Goal: Task Accomplishment & Management: Use online tool/utility

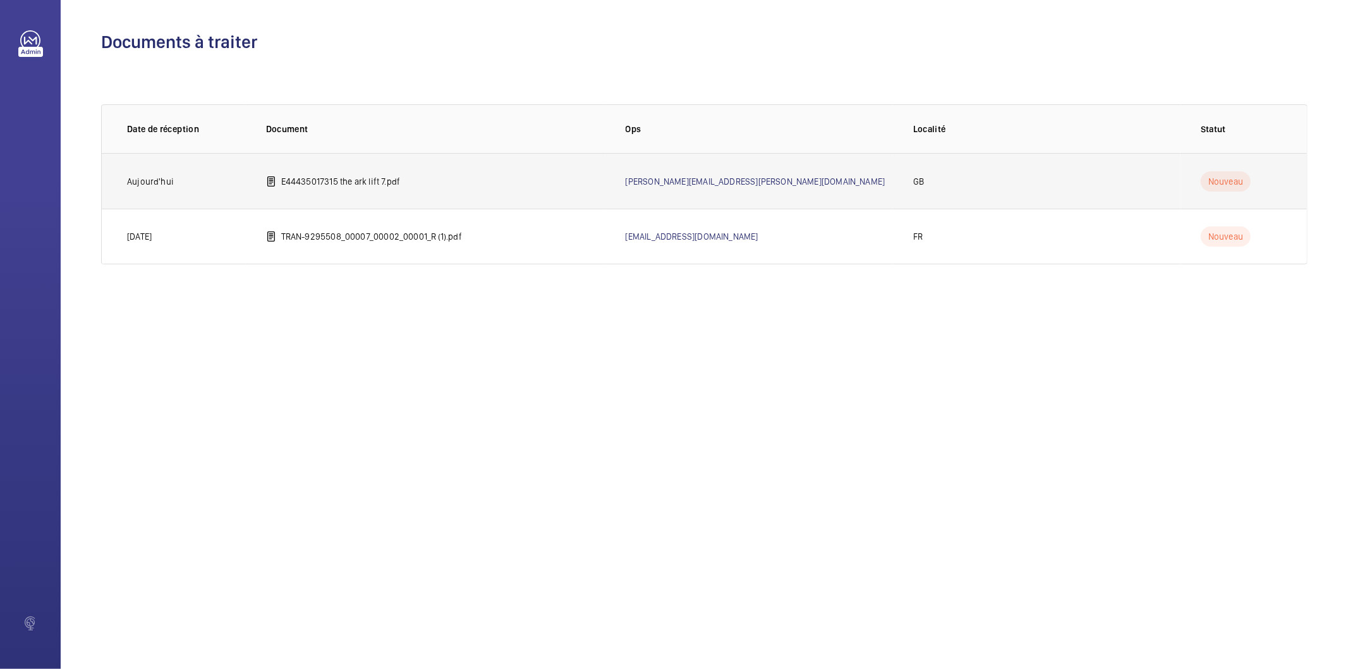
click at [334, 177] on p "E44435017315 the ark lift 7.pdf" at bounding box center [340, 181] width 119 height 13
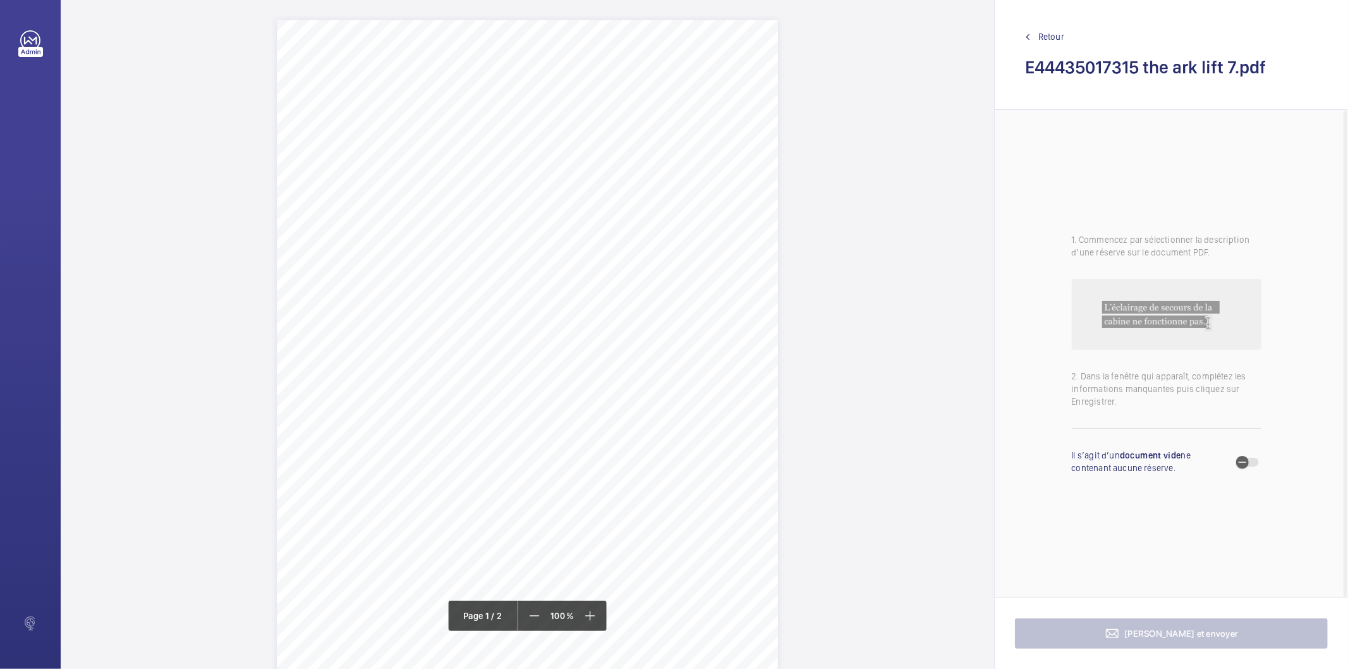
drag, startPoint x: 387, startPoint y: 118, endPoint x: 552, endPoint y: 130, distance: 165.4
click at [552, 130] on div "Lift Report Lifting Operations & Lifting Equipment Regulation 1998 Provision & …" at bounding box center [527, 374] width 501 height 709
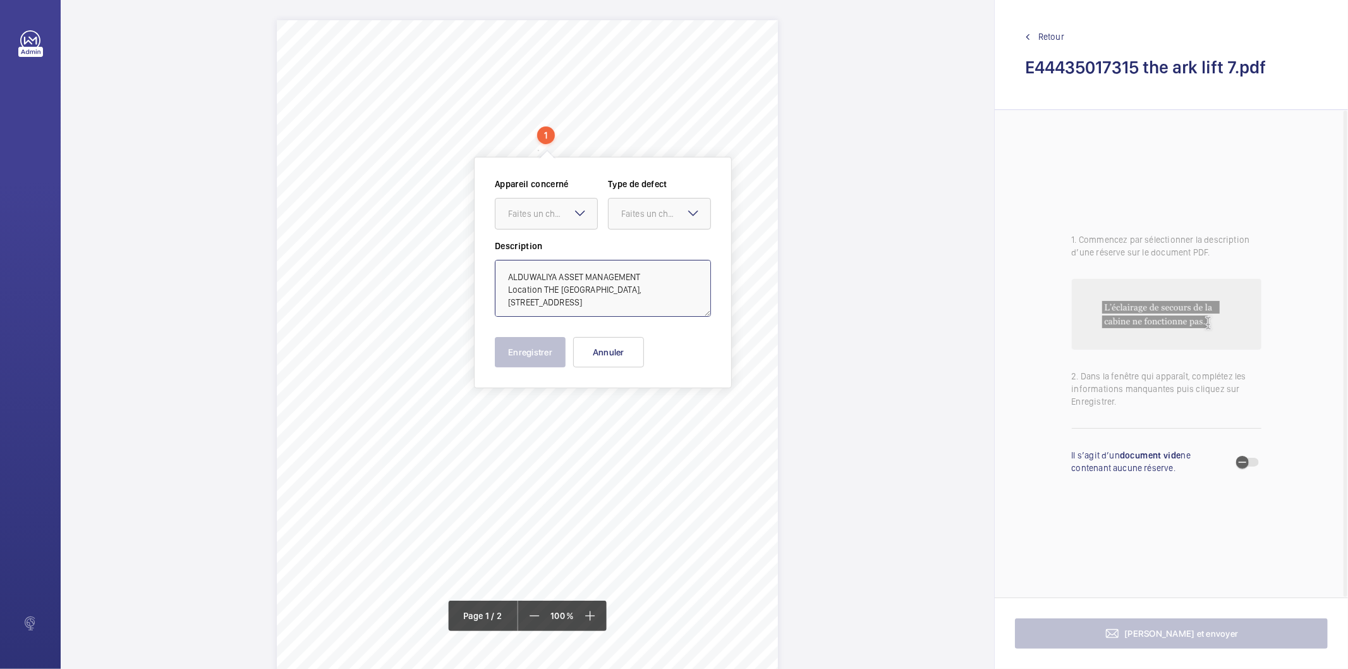
drag, startPoint x: 541, startPoint y: 289, endPoint x: 507, endPoint y: 286, distance: 34.3
click at [507, 286] on textarea "ALDUWALIYA ASSET MANAGEMENT Location THE ARK, 201 TALGARTH ROAD, LONDON, W6 8BJ" at bounding box center [603, 288] width 216 height 57
type textarea "ALDUWALIYA ASSET MANAGEMENT THE ARK, 201 TALGARTH ROAD, LONDON, W6 8BJ"
click at [628, 355] on button "Annuler" at bounding box center [608, 352] width 71 height 30
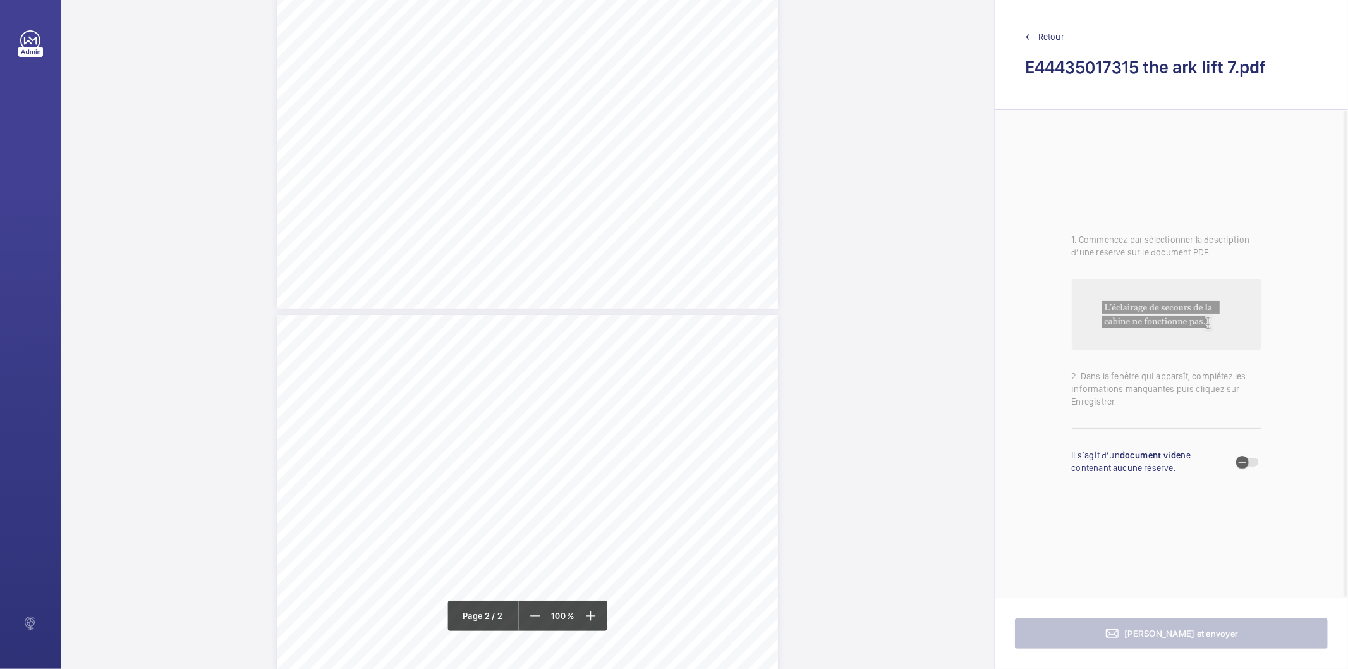
scroll to position [632, 0]
click at [662, 384] on div "Lift Report Lifting Operations & Lifting Equipment Regulation 1998 Provision & …" at bounding box center [527, 639] width 501 height 709
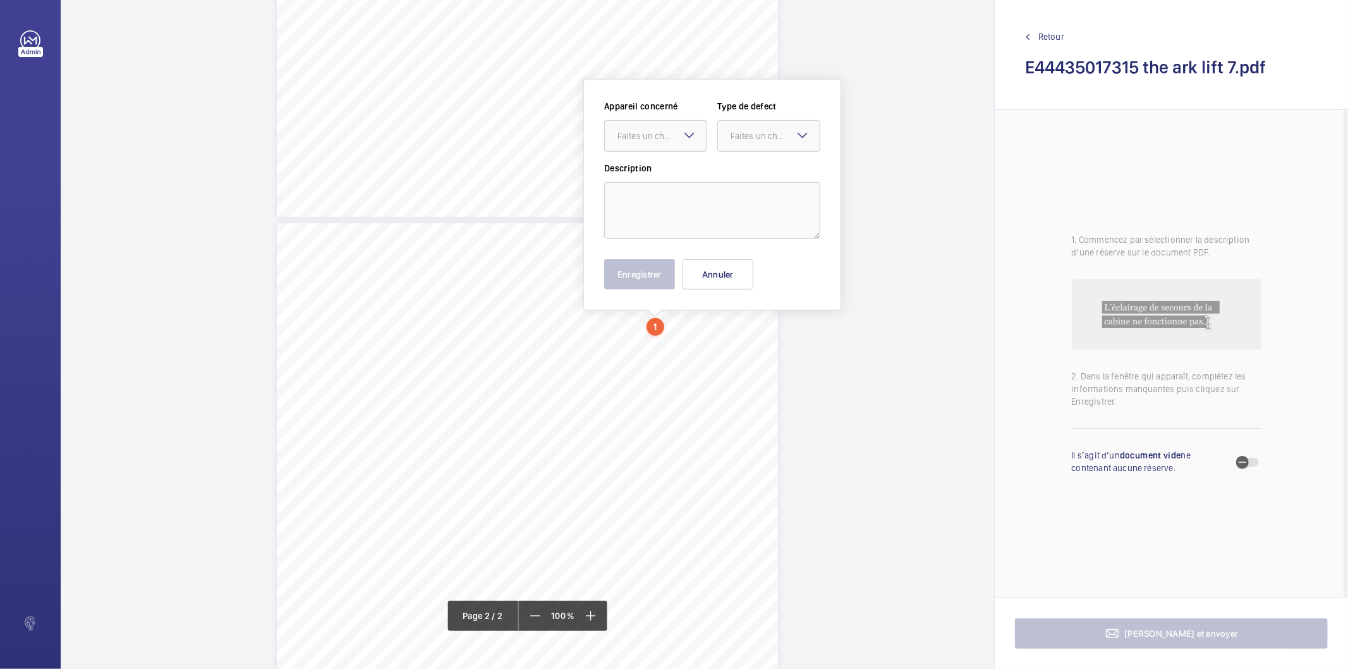
scroll to position [514, 0]
click at [691, 137] on mat-icon at bounding box center [689, 133] width 15 height 15
click at [673, 174] on span "E44435017315" at bounding box center [655, 172] width 76 height 13
click at [765, 135] on div "Faites un choix" at bounding box center [775, 134] width 89 height 13
click at [748, 177] on span "Standard" at bounding box center [769, 172] width 76 height 13
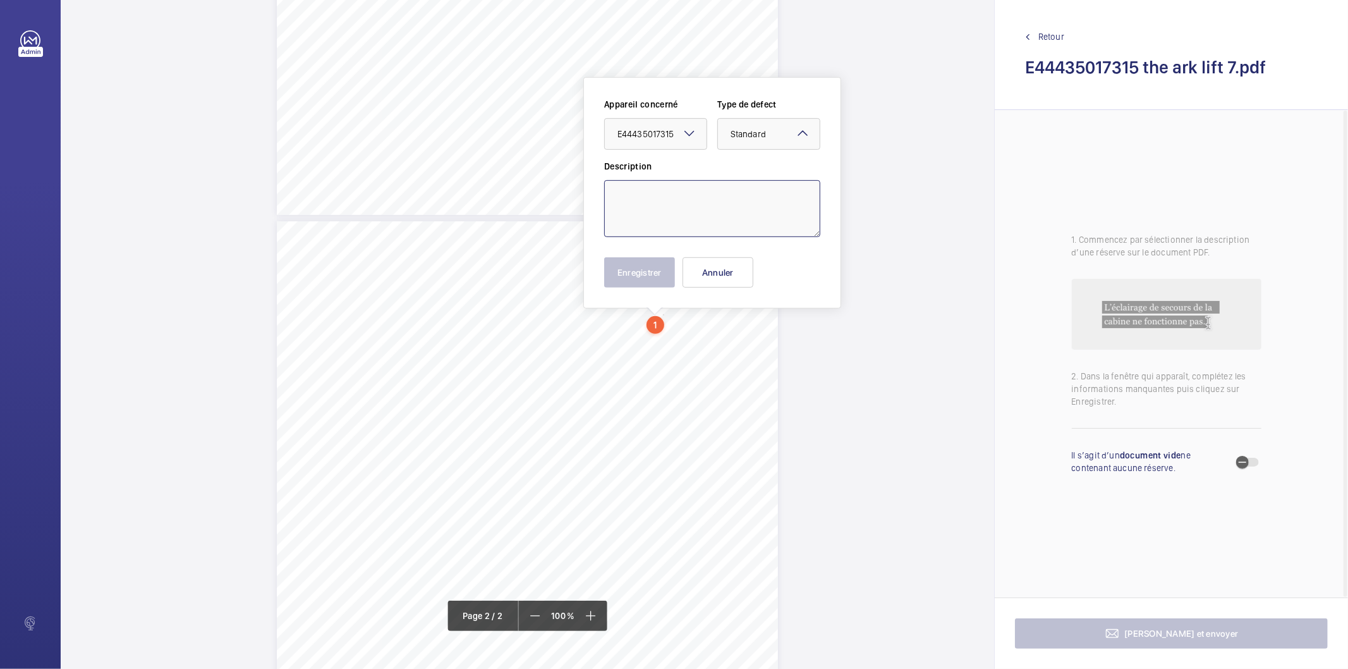
click at [735, 184] on textarea at bounding box center [712, 208] width 216 height 57
type textarea "t"
click at [640, 276] on button "Enregistrer" at bounding box center [639, 272] width 71 height 30
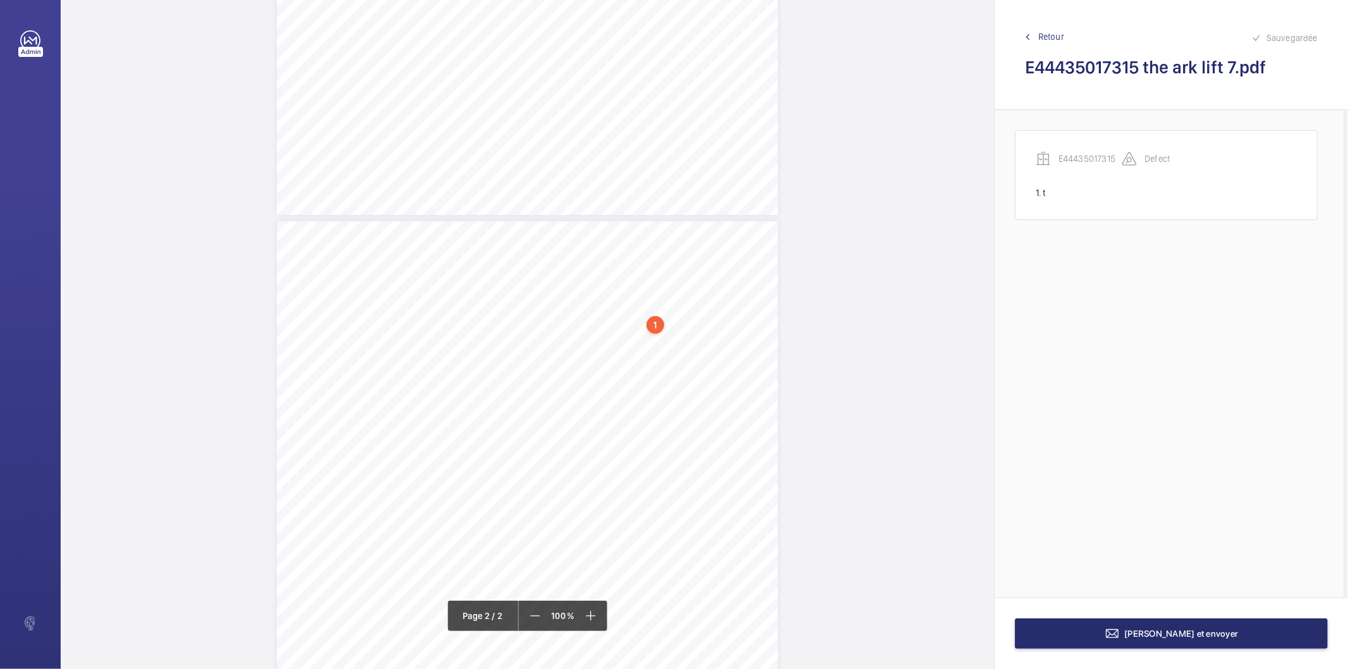
click at [660, 322] on div "1" at bounding box center [656, 325] width 18 height 18
click at [639, 235] on div "E44435017315" at bounding box center [658, 238] width 108 height 13
copy div "E44435017315"
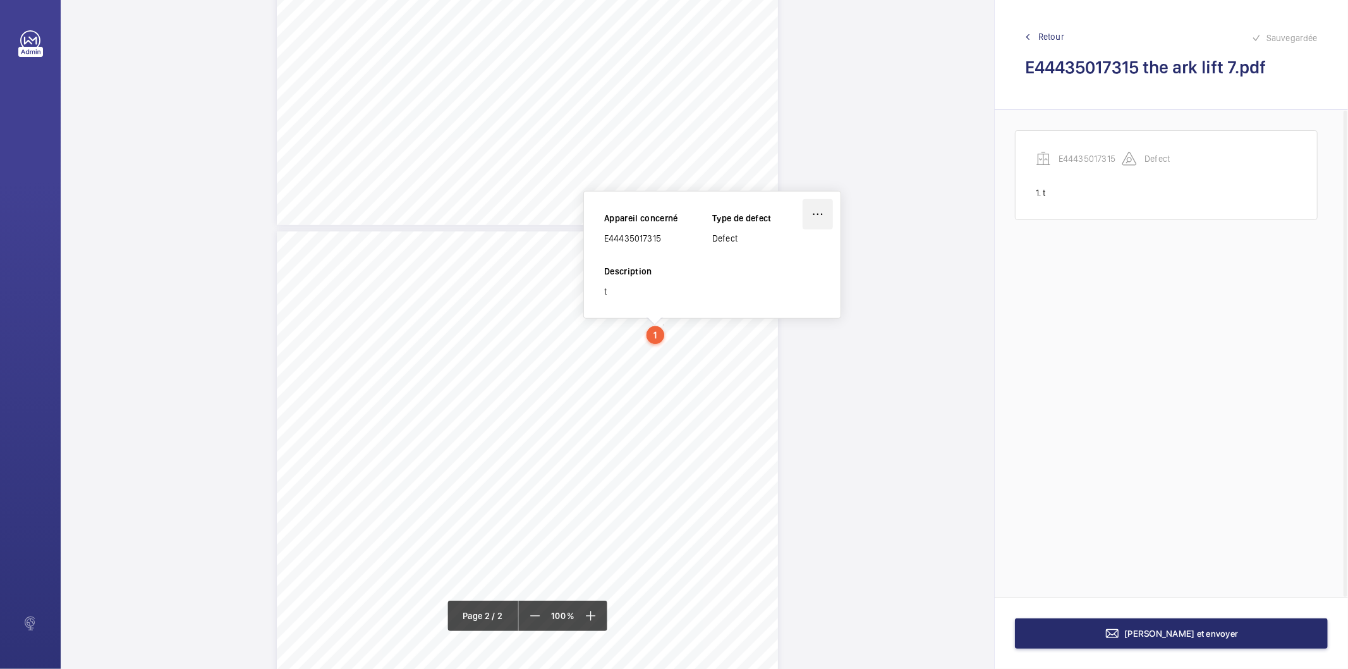
click at [817, 217] on wm-front-icon-button at bounding box center [818, 214] width 30 height 30
click at [769, 279] on div "Supprimer" at bounding box center [782, 274] width 100 height 23
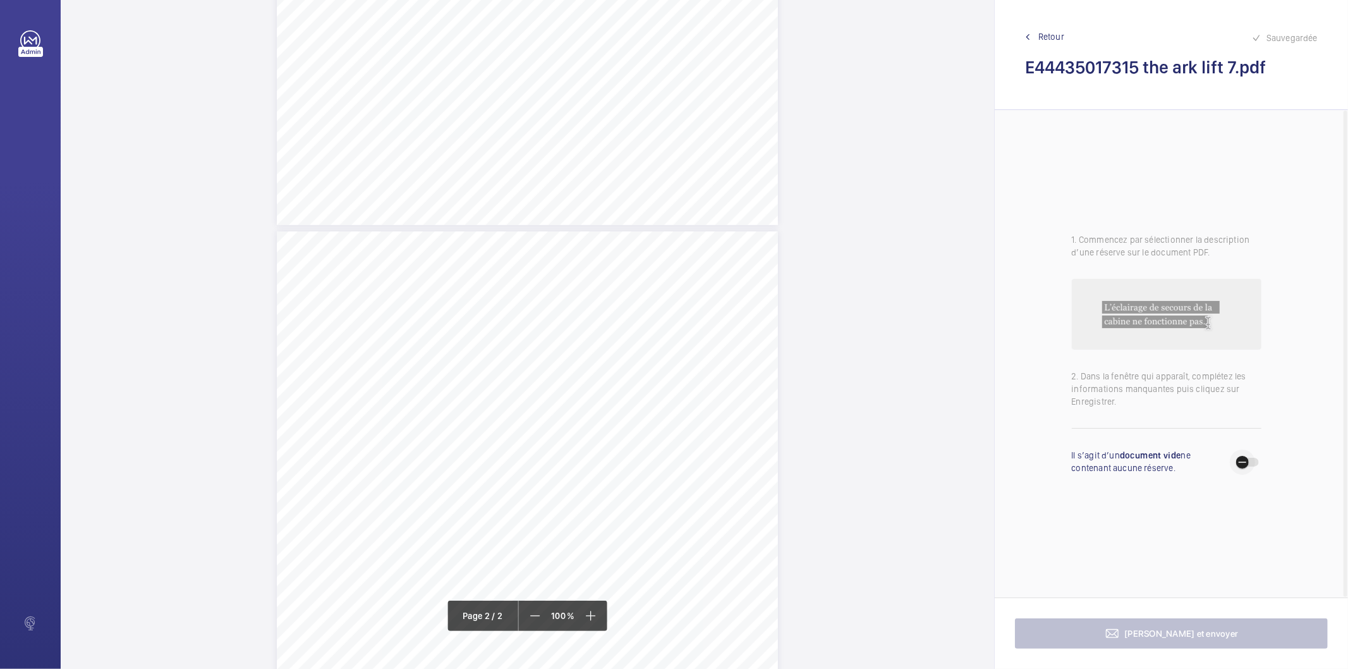
click at [1255, 465] on span "button" at bounding box center [1247, 462] width 23 height 9
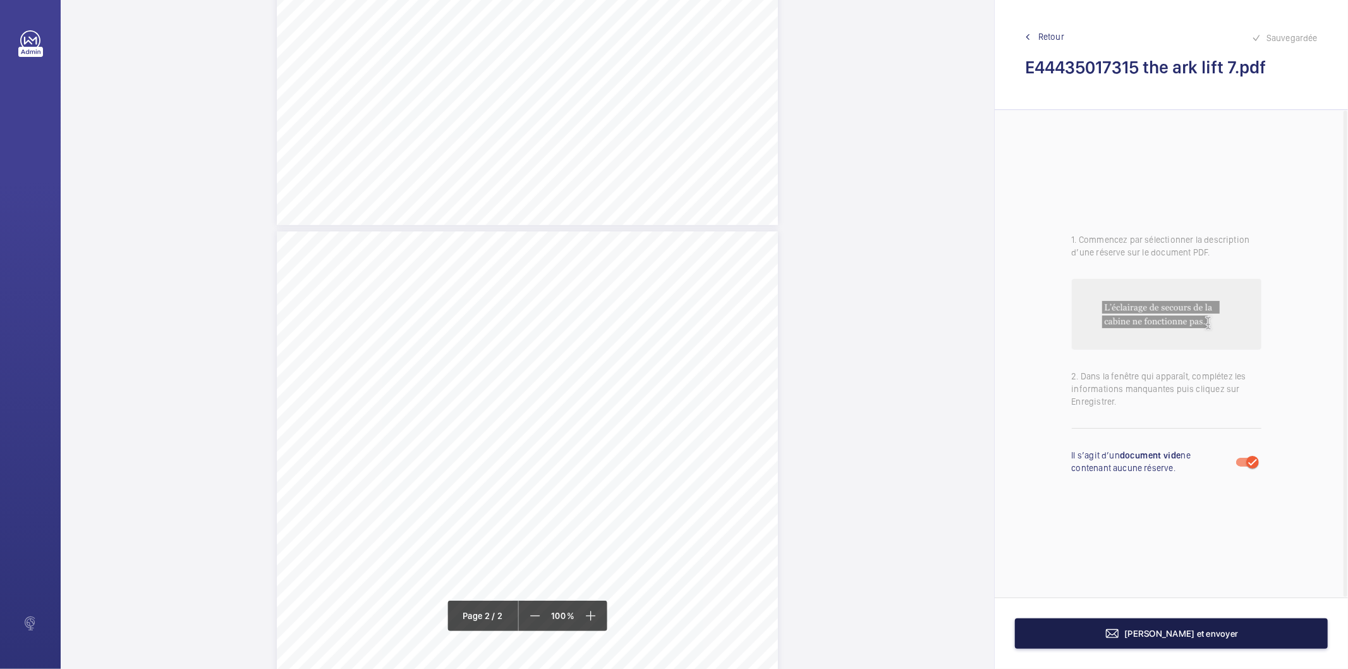
click at [1138, 640] on button "Terminer et envoyer" at bounding box center [1171, 633] width 313 height 30
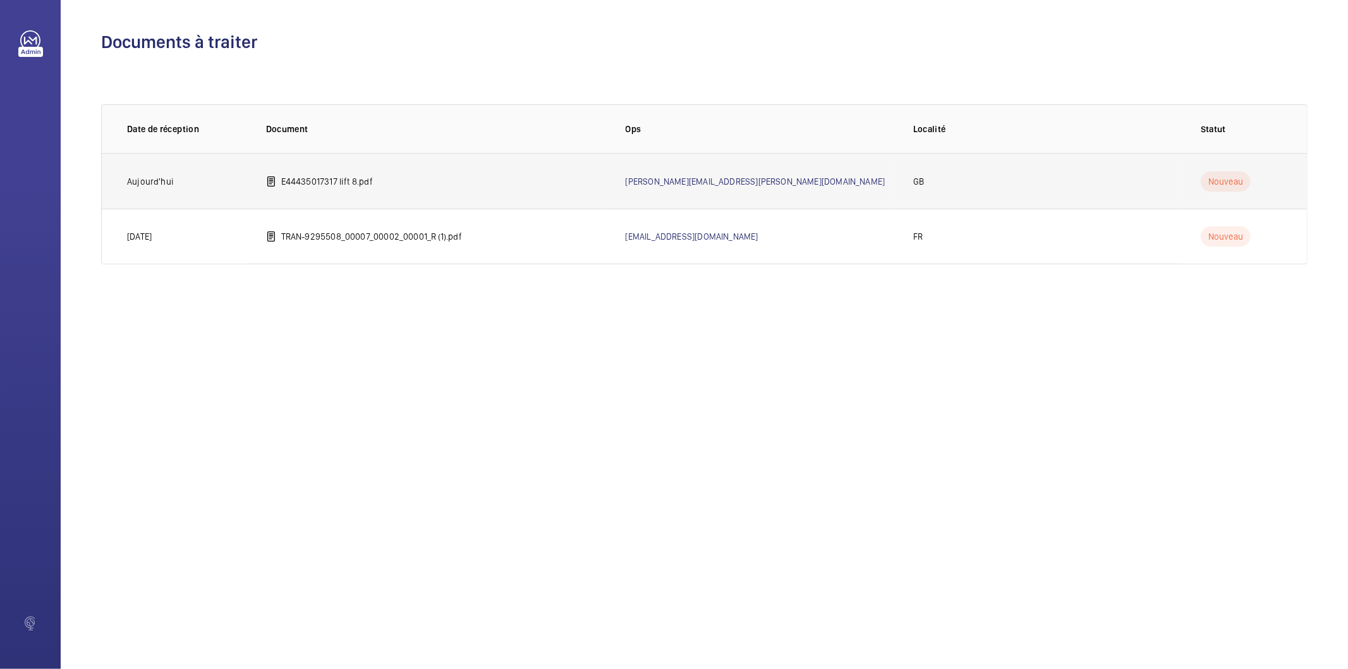
click at [356, 191] on td "E44435017317 lift 8.pdf" at bounding box center [426, 181] width 360 height 56
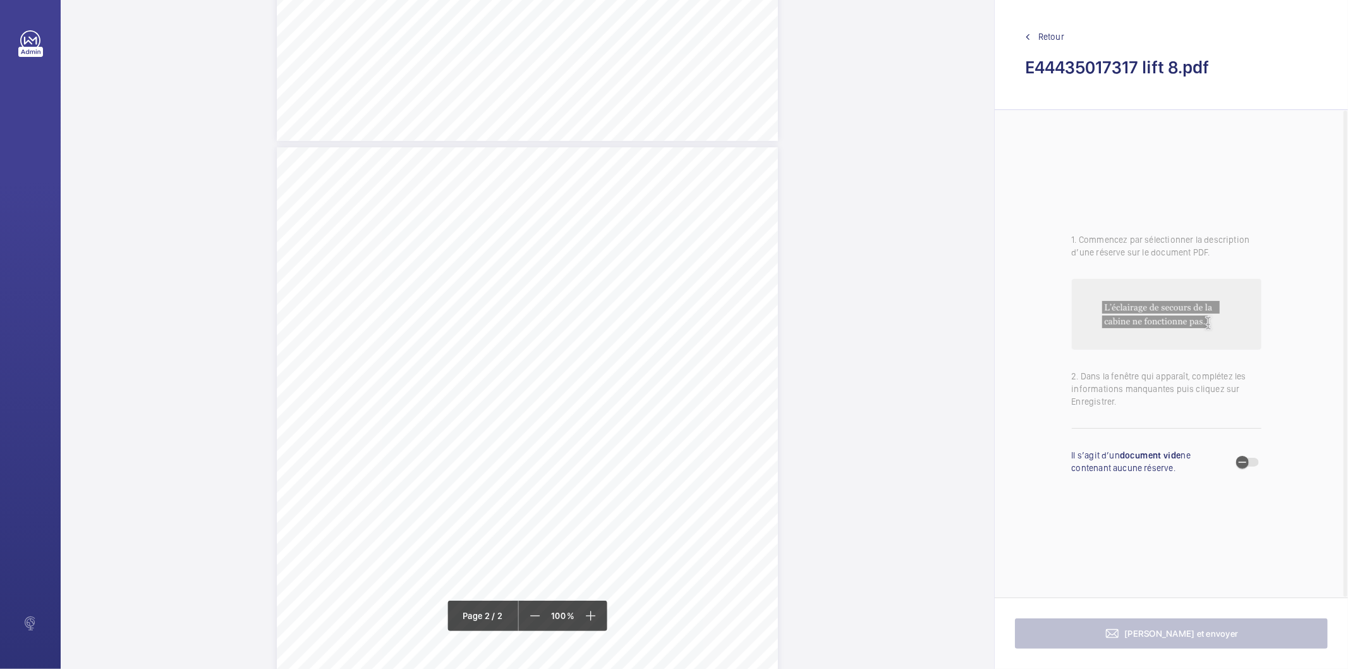
scroll to position [801, 0]
drag, startPoint x: 513, startPoint y: 171, endPoint x: 545, endPoint y: 182, distance: 33.4
click at [545, 182] on div "Lift Report Lifting Operations & Lifting Equipment Regulation 1998 Provision & …" at bounding box center [527, 288] width 501 height 709
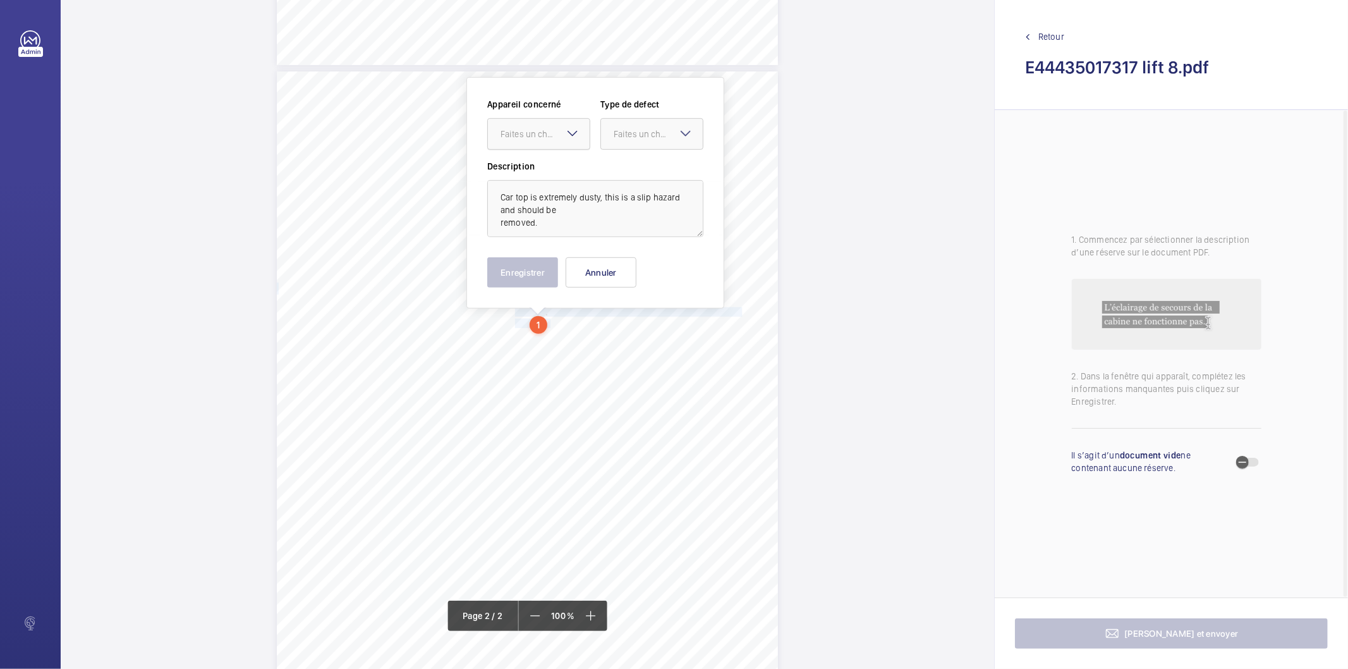
click at [542, 131] on div "Faites un choix" at bounding box center [545, 134] width 89 height 13
click at [545, 162] on div "E44435017317" at bounding box center [539, 172] width 102 height 30
click at [635, 130] on div "Faites un choix" at bounding box center [658, 134] width 89 height 13
click at [648, 168] on span "Standard" at bounding box center [652, 172] width 76 height 13
click at [547, 265] on button "Enregistrer" at bounding box center [522, 272] width 71 height 30
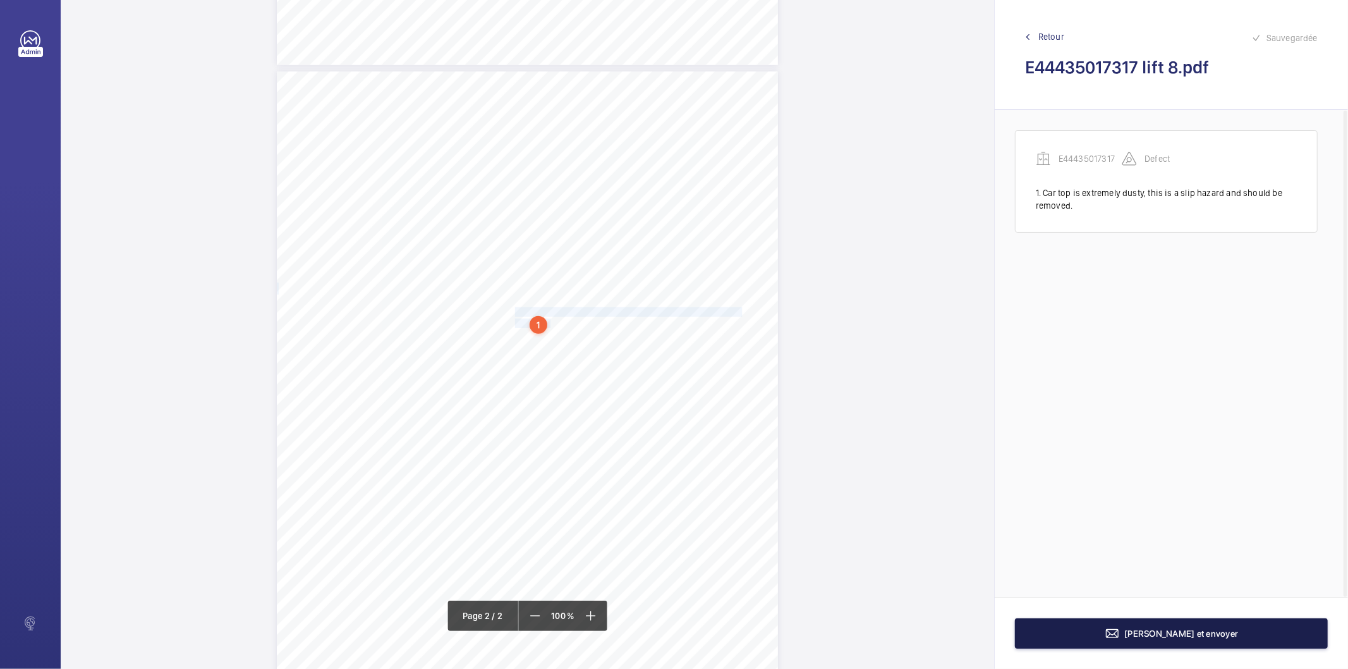
click at [1058, 629] on button "Terminer et envoyer" at bounding box center [1171, 633] width 313 height 30
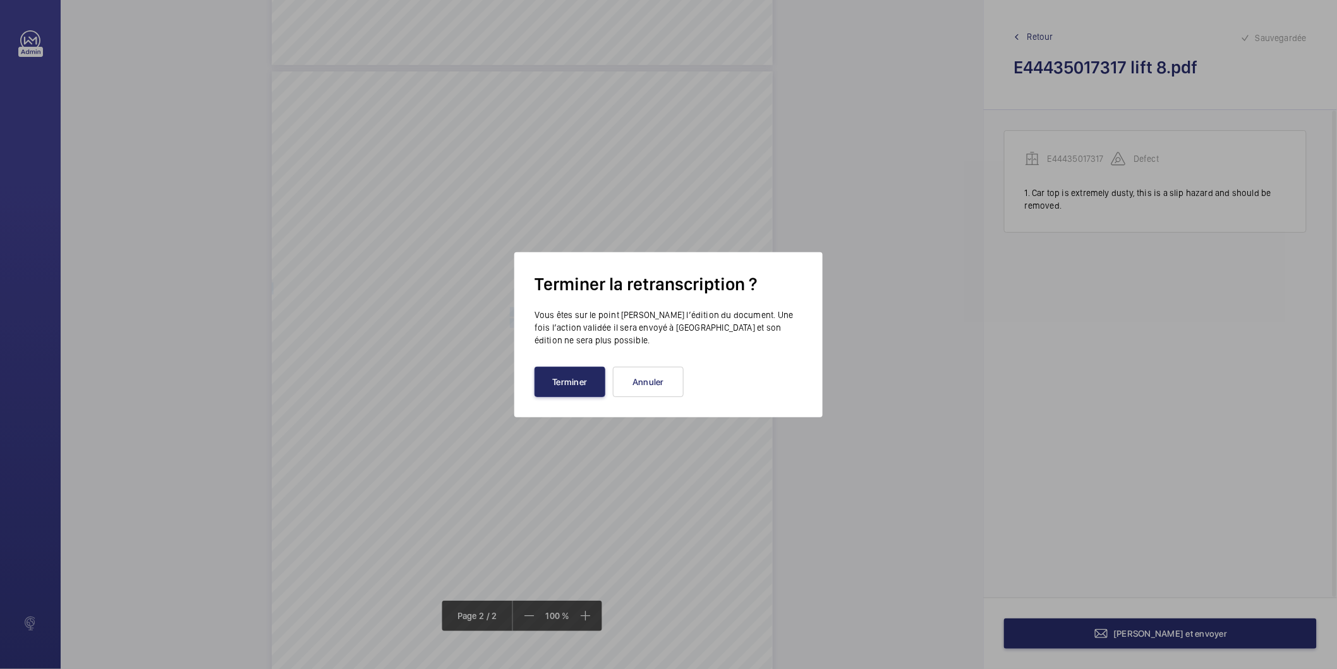
click at [578, 392] on button "Terminer" at bounding box center [570, 382] width 71 height 30
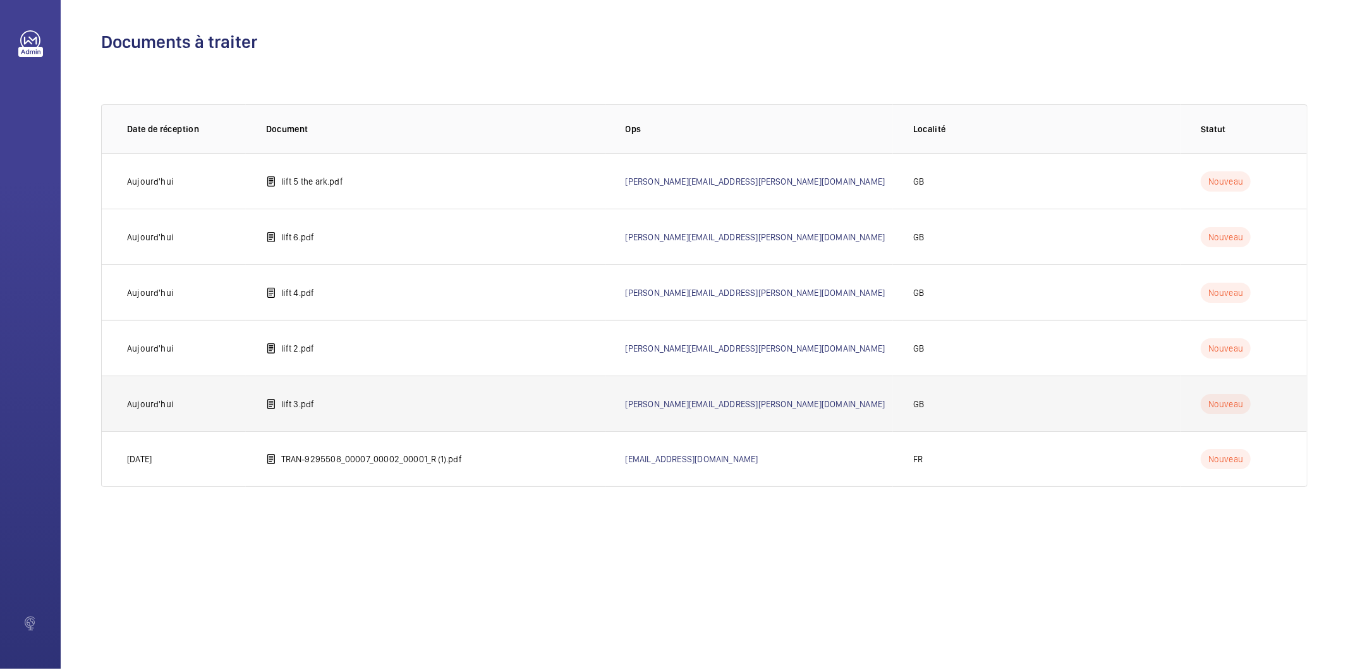
click at [289, 398] on p "lift 3.pdf" at bounding box center [297, 404] width 33 height 13
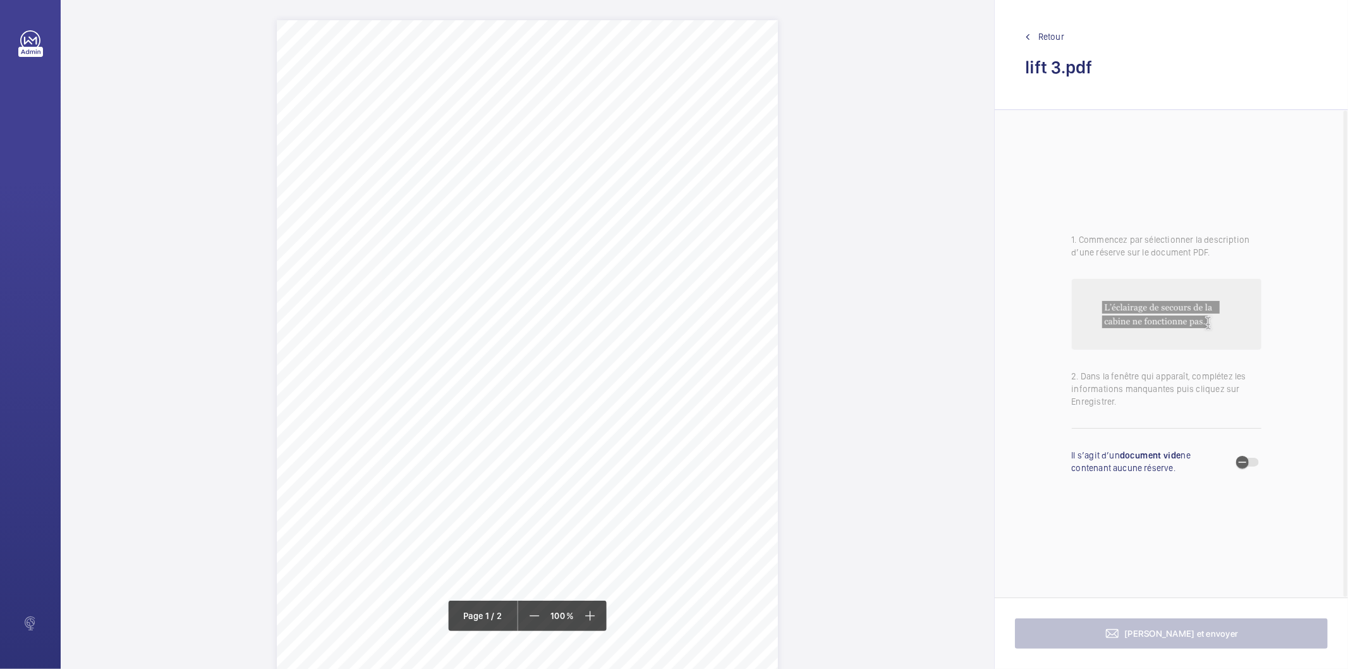
click at [648, 264] on div "Lift Report Lifting Operations & Lifting Equipment Regulation 1998 Provision & …" at bounding box center [527, 374] width 501 height 709
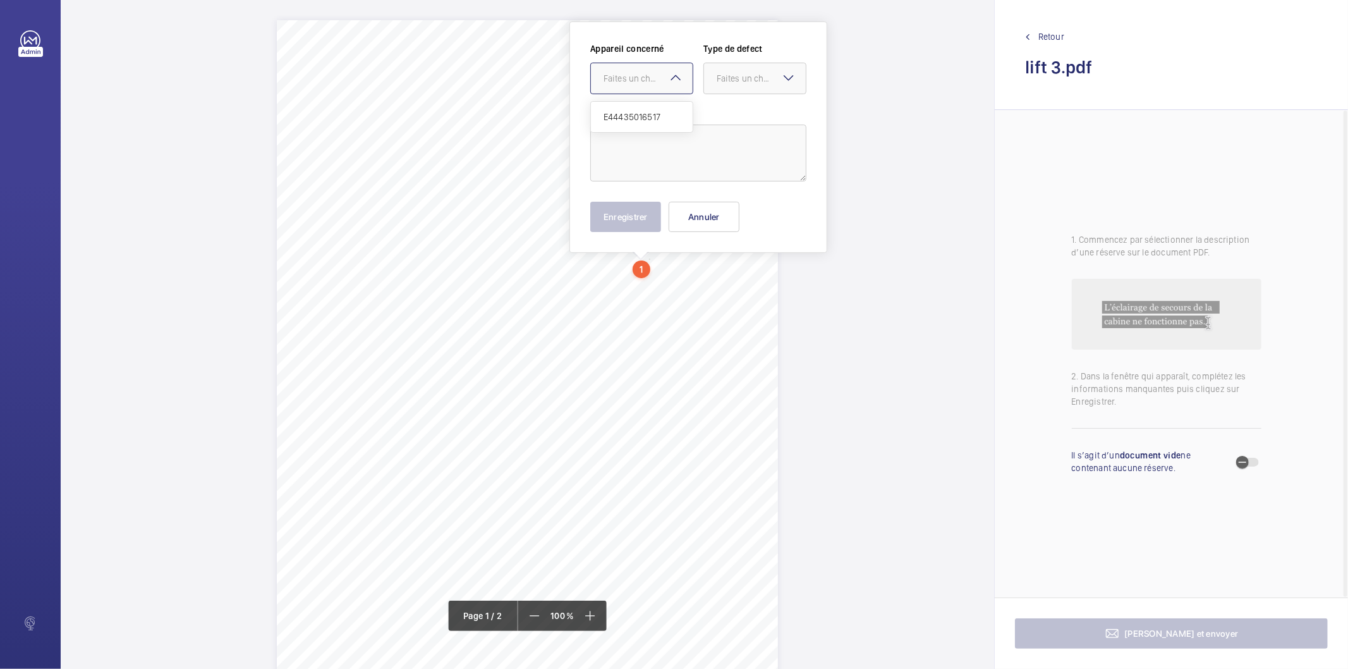
click at [672, 79] on mat-icon at bounding box center [675, 77] width 15 height 15
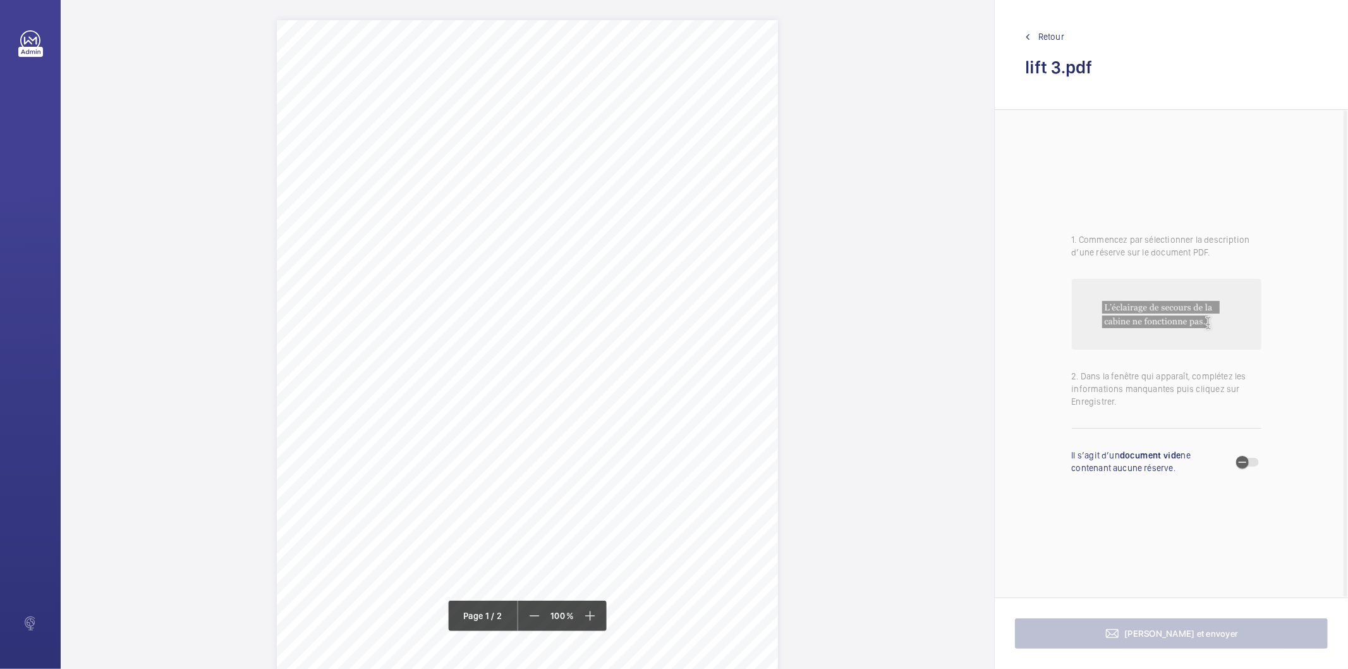
click at [727, 263] on div "Lift Report Lifting Operations & Lifting Equipment Regulation 1998 Provision & …" at bounding box center [527, 374] width 501 height 709
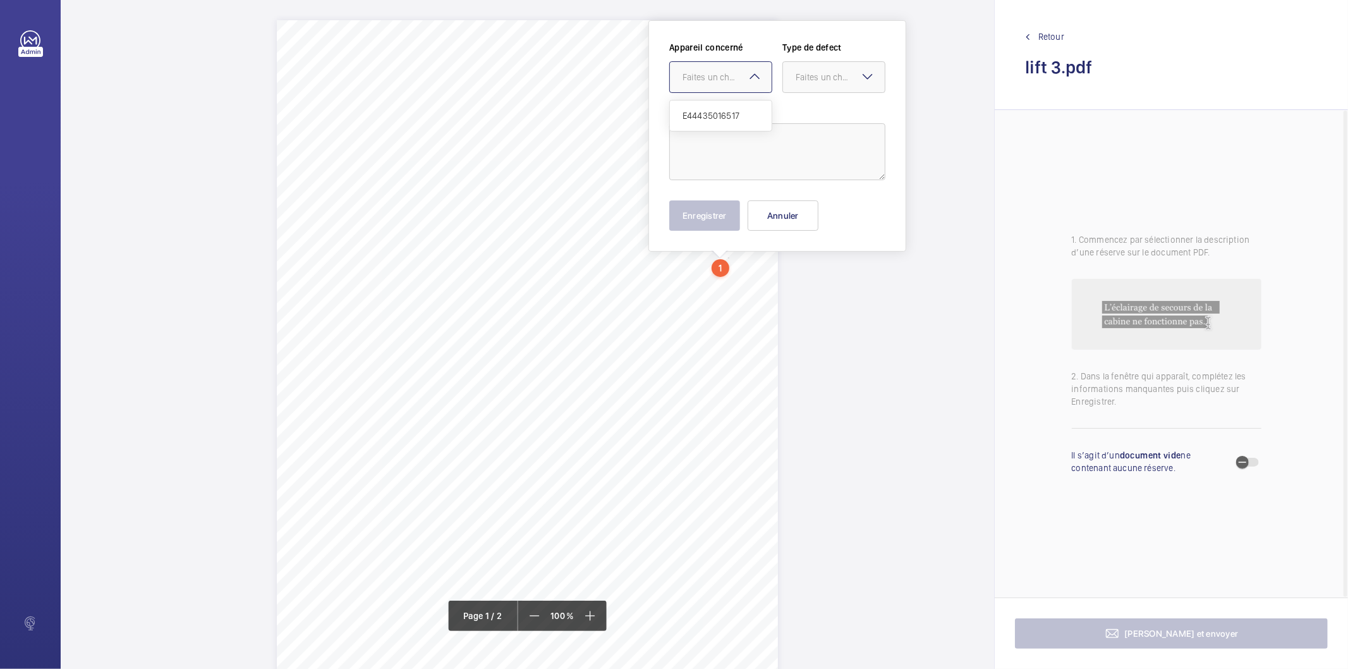
click at [753, 81] on mat-icon at bounding box center [754, 76] width 15 height 15
click at [732, 111] on span "E44435016517" at bounding box center [721, 115] width 76 height 13
click at [818, 81] on div "Faites un choix" at bounding box center [840, 77] width 89 height 13
click at [822, 111] on span "Standard" at bounding box center [834, 115] width 76 height 13
click at [759, 140] on textarea at bounding box center [777, 151] width 216 height 57
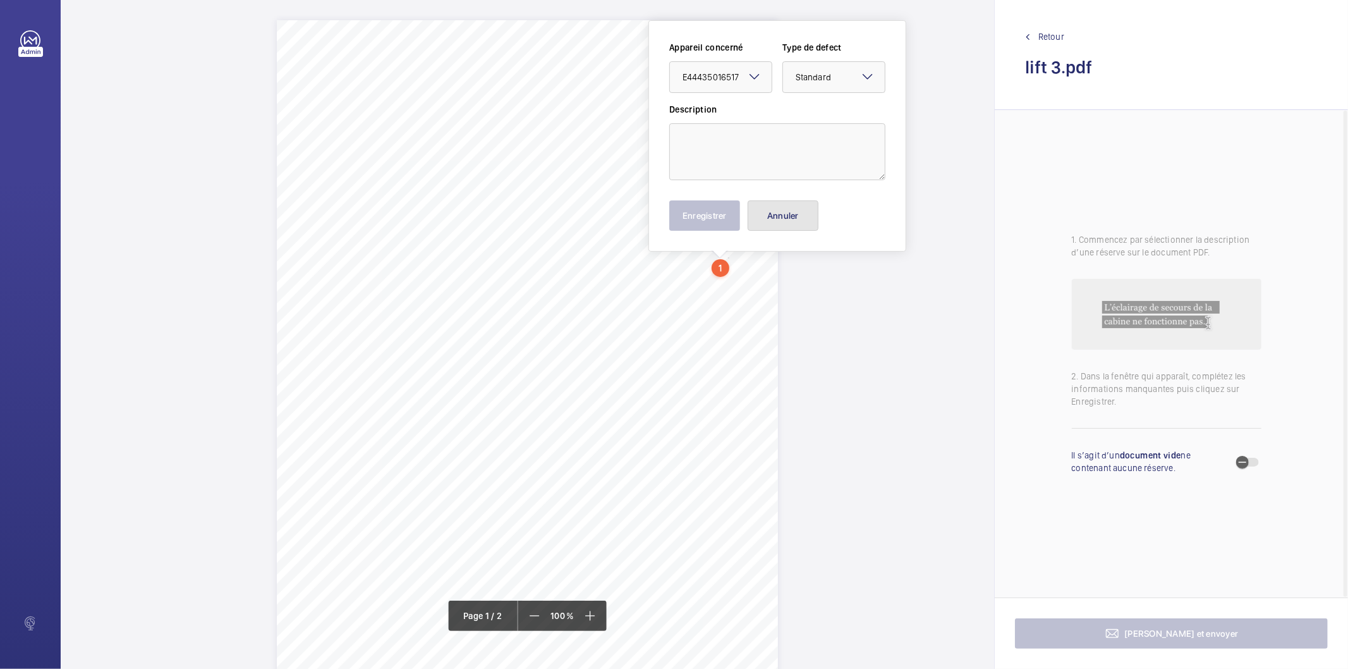
click at [792, 219] on button "Annuler" at bounding box center [783, 215] width 71 height 30
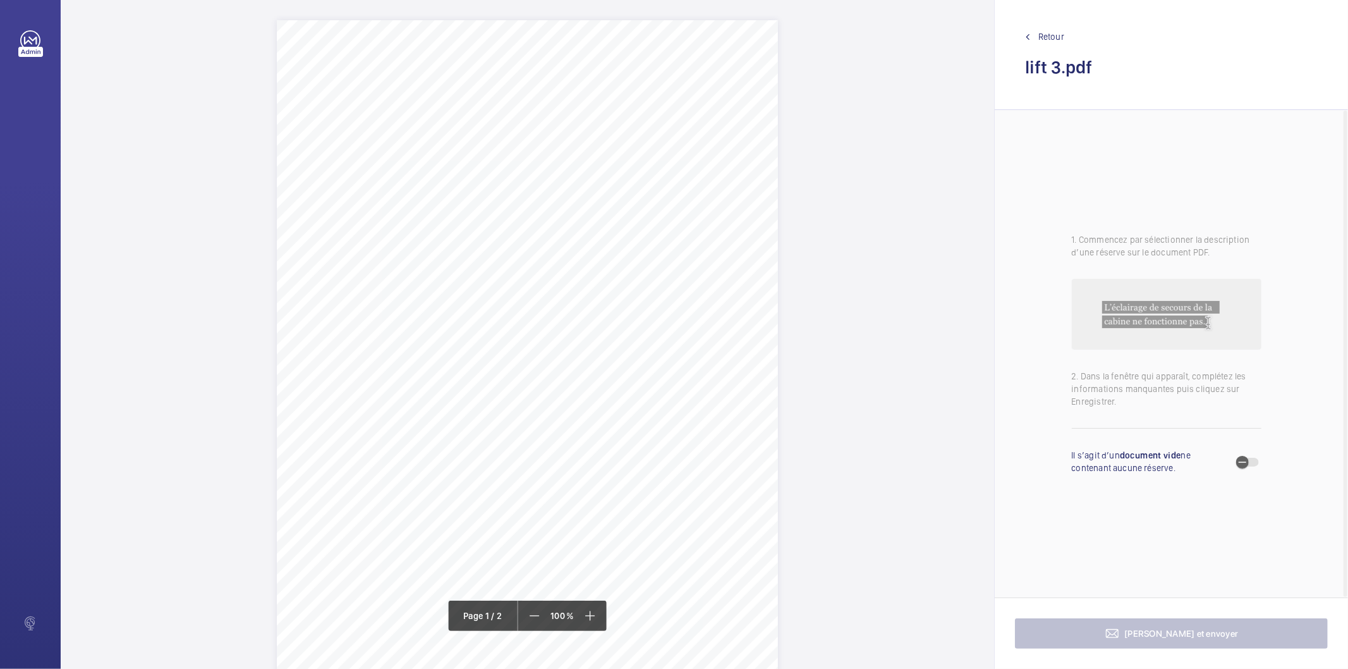
click at [738, 200] on div "Lift Report Lifting Operations & Lifting Equipment Regulation 1998 Provision & …" at bounding box center [527, 374] width 501 height 709
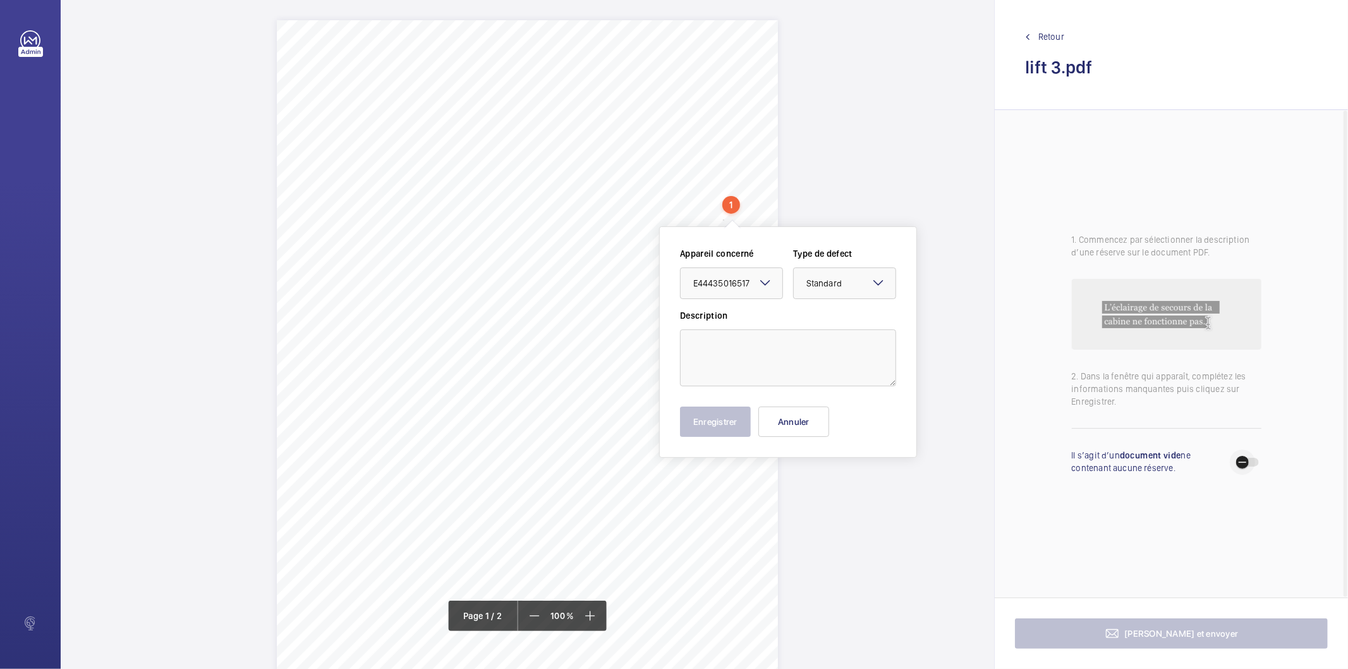
click at [1249, 458] on span "button" at bounding box center [1242, 461] width 25 height 25
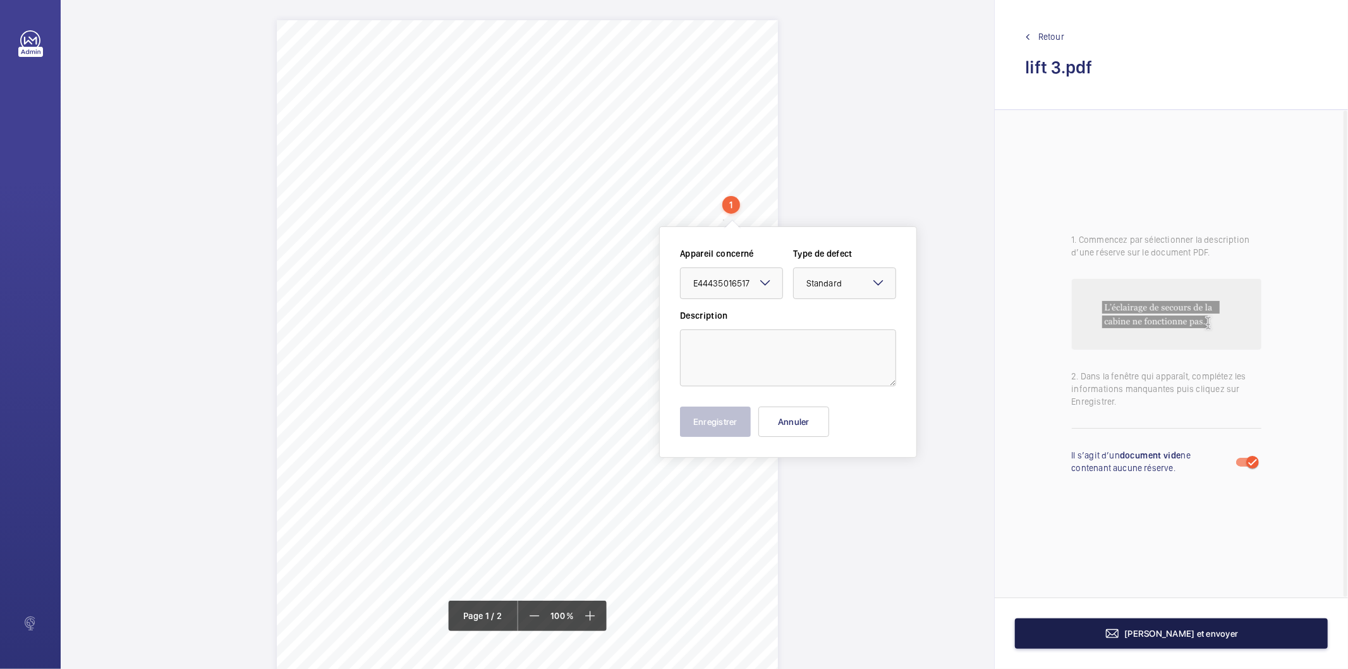
click at [1145, 639] on button "Terminer et envoyer" at bounding box center [1171, 633] width 313 height 30
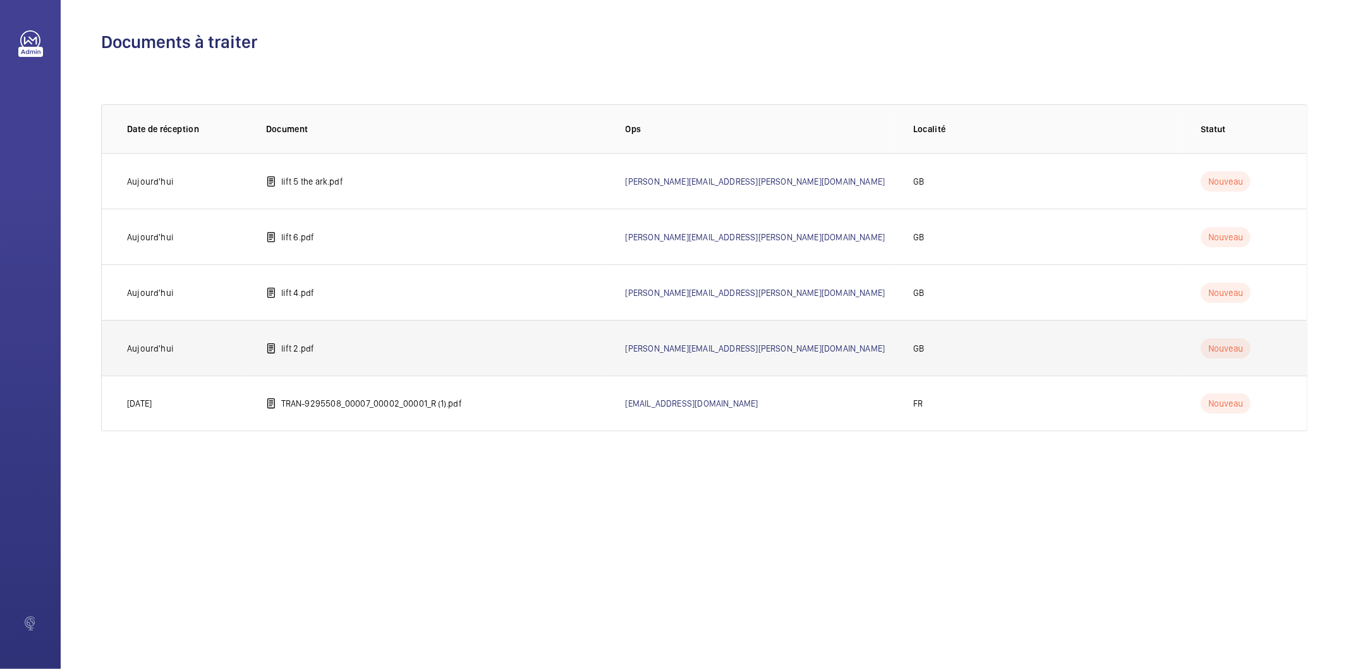
click at [314, 355] on td "lift 2.pdf" at bounding box center [426, 348] width 360 height 56
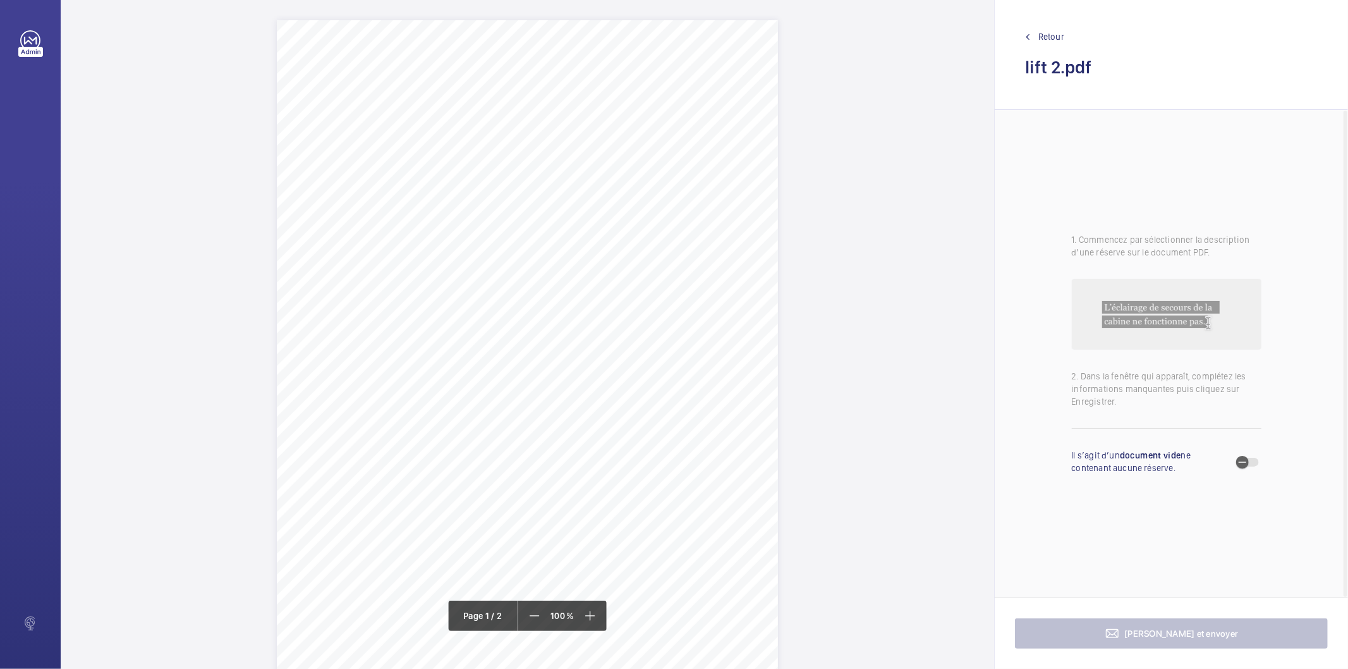
click at [719, 216] on div "Lift Report Lifting Operations & Lifting Equipment Regulation 1998 Provision & …" at bounding box center [527, 374] width 501 height 709
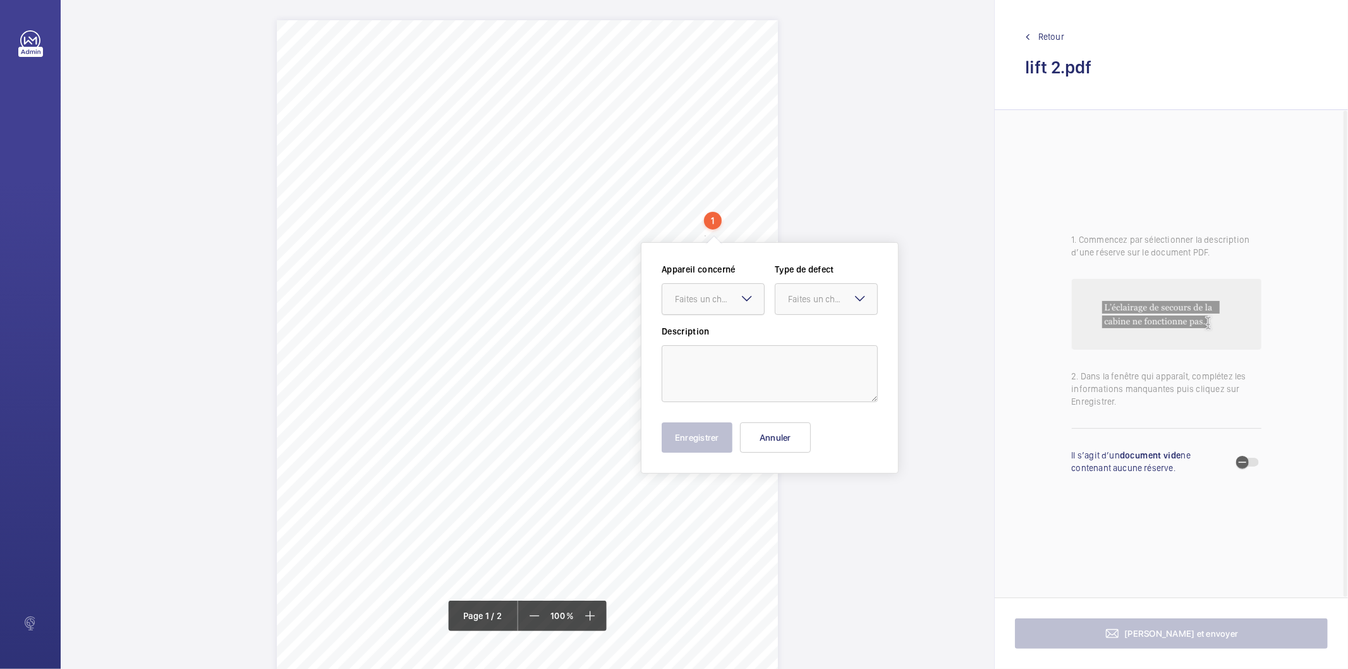
click at [748, 288] on div "Faites un choix" at bounding box center [713, 299] width 103 height 32
click at [573, 390] on div "Lift Report Lifting Operations & Lifting Equipment Regulation 1998 Provision & …" at bounding box center [527, 374] width 501 height 709
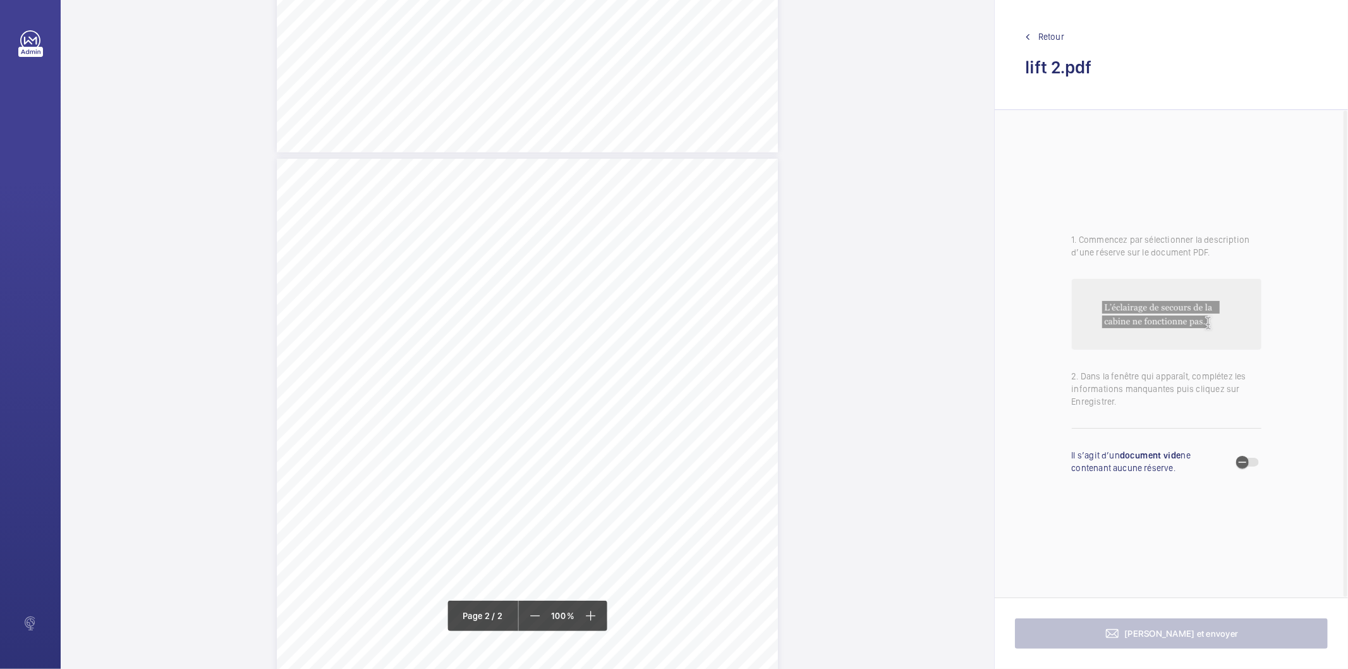
scroll to position [632, 0]
drag, startPoint x: 513, startPoint y: 293, endPoint x: 595, endPoint y: 292, distance: 82.2
click at [595, 292] on span "Pit well light, inoperative." at bounding box center [562, 293] width 94 height 8
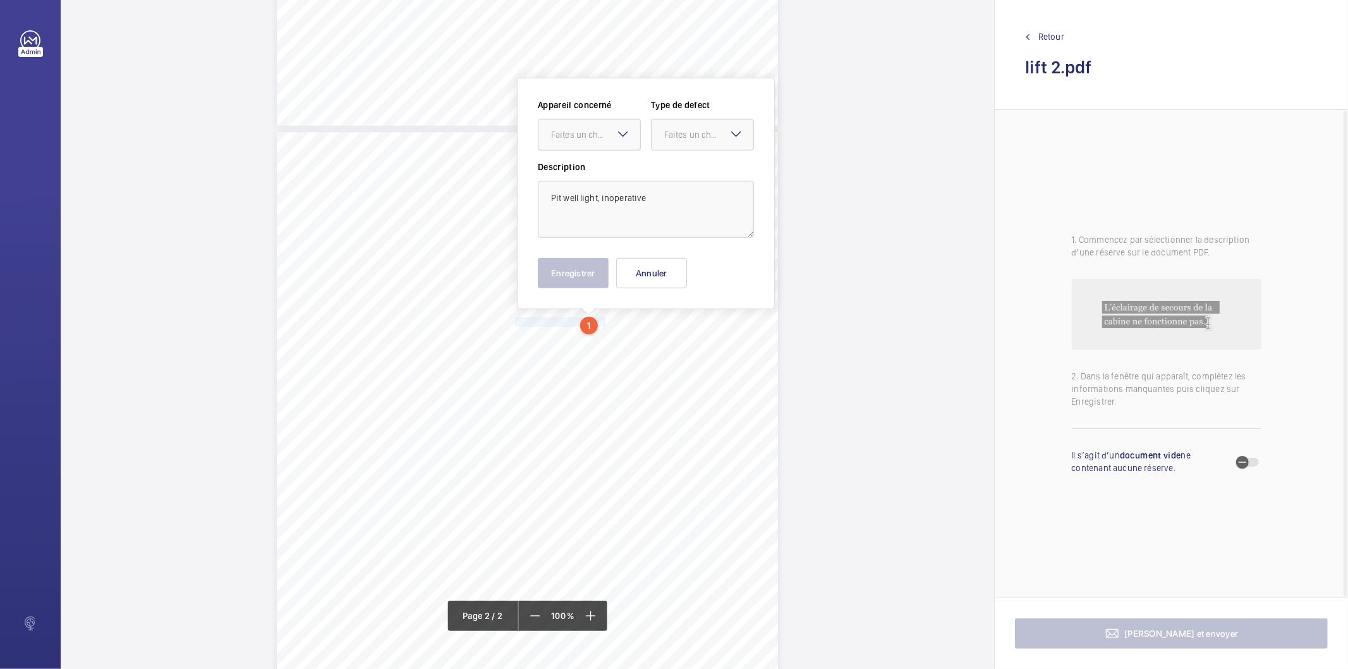
click at [596, 137] on div "Faites un choix" at bounding box center [595, 134] width 89 height 13
click at [589, 169] on span "E44435016518" at bounding box center [589, 173] width 76 height 13
click at [671, 128] on div "Faites un choix" at bounding box center [708, 134] width 89 height 13
drag, startPoint x: 672, startPoint y: 168, endPoint x: 614, endPoint y: 256, distance: 105.3
click at [672, 171] on span "Standard" at bounding box center [702, 173] width 76 height 13
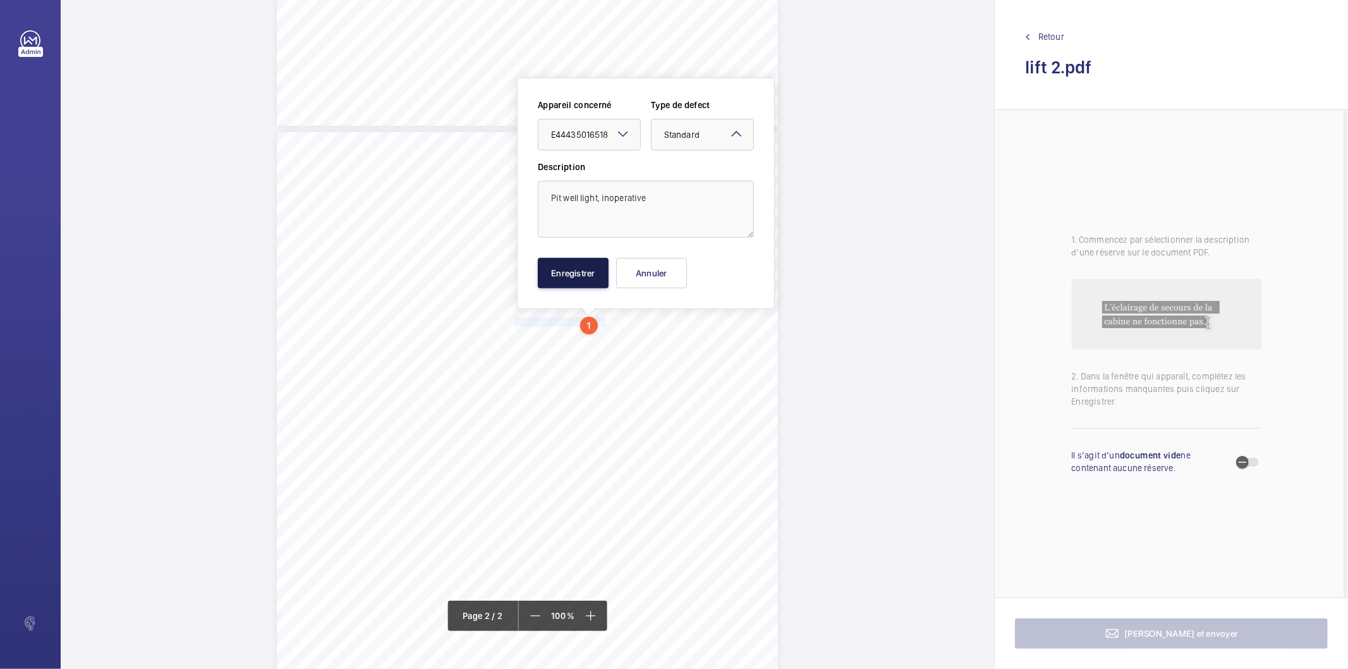
click at [590, 268] on button "Enregistrer" at bounding box center [573, 273] width 71 height 30
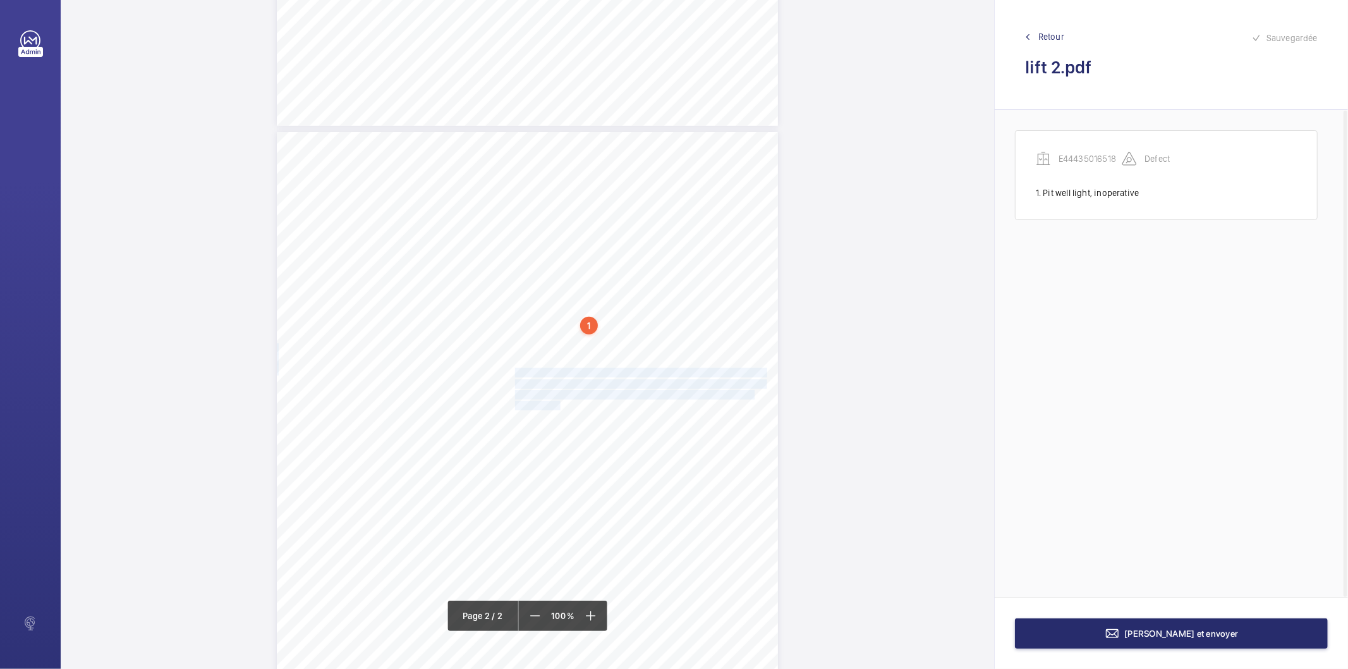
drag, startPoint x: 513, startPoint y: 371, endPoint x: 557, endPoint y: 404, distance: 55.0
click at [557, 404] on div "Lift Report Lifting Operations & Lifting Equipment Regulation 1998 Provision & …" at bounding box center [527, 486] width 501 height 709
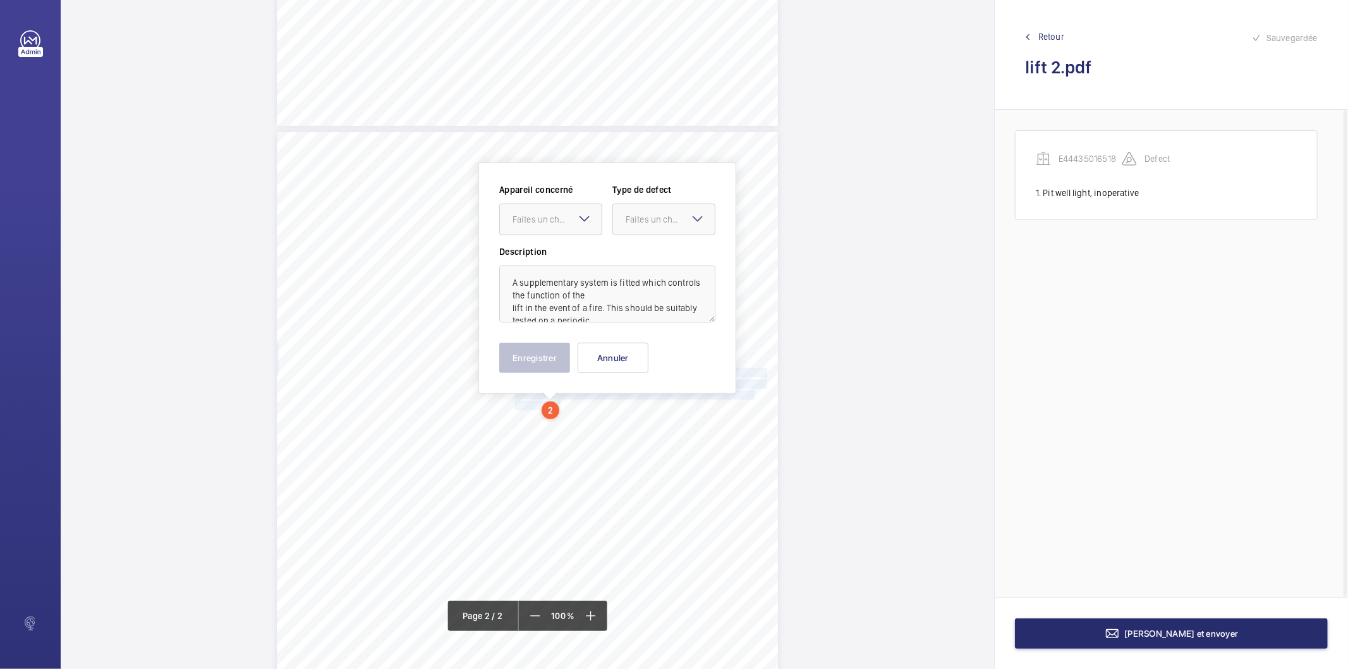
scroll to position [689, 0]
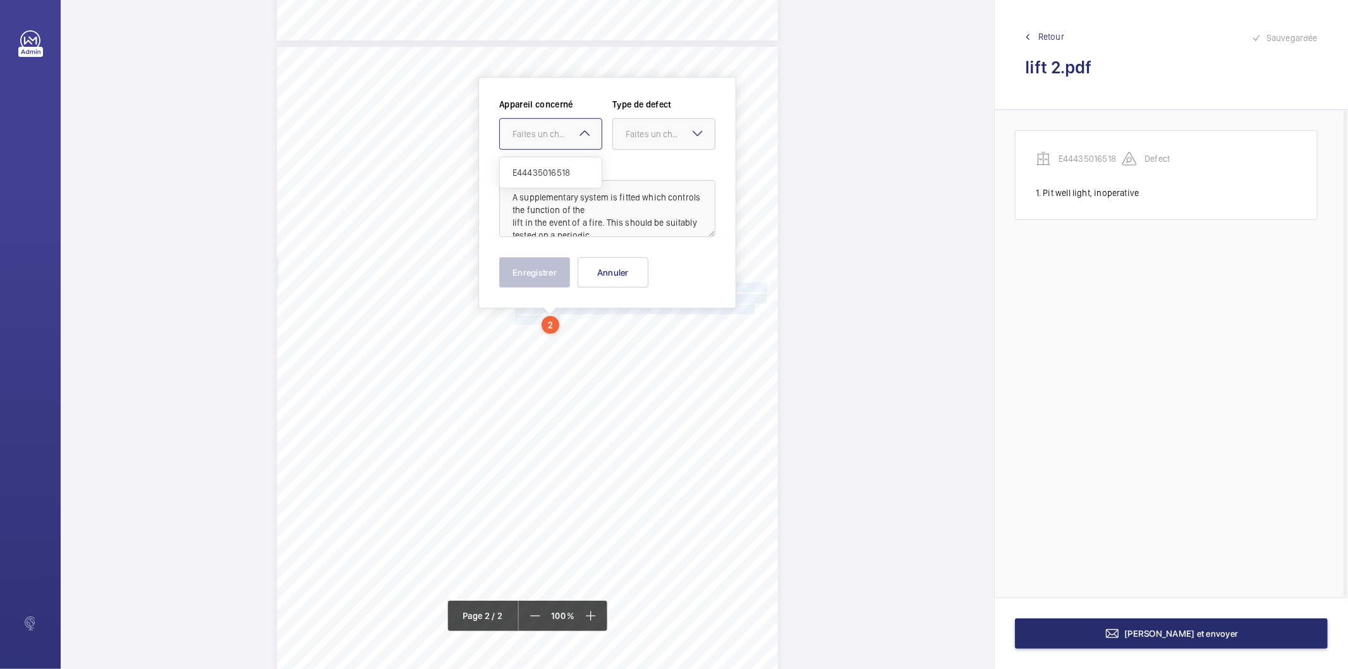
click at [552, 135] on div "Faites un choix" at bounding box center [557, 134] width 89 height 13
click at [561, 173] on span "E44435016518" at bounding box center [551, 172] width 76 height 13
click at [651, 128] on div "Faites un choix" at bounding box center [670, 134] width 89 height 13
drag, startPoint x: 640, startPoint y: 265, endPoint x: 538, endPoint y: 293, distance: 104.9
click at [636, 267] on span "Recommandation" at bounding box center [664, 265] width 76 height 13
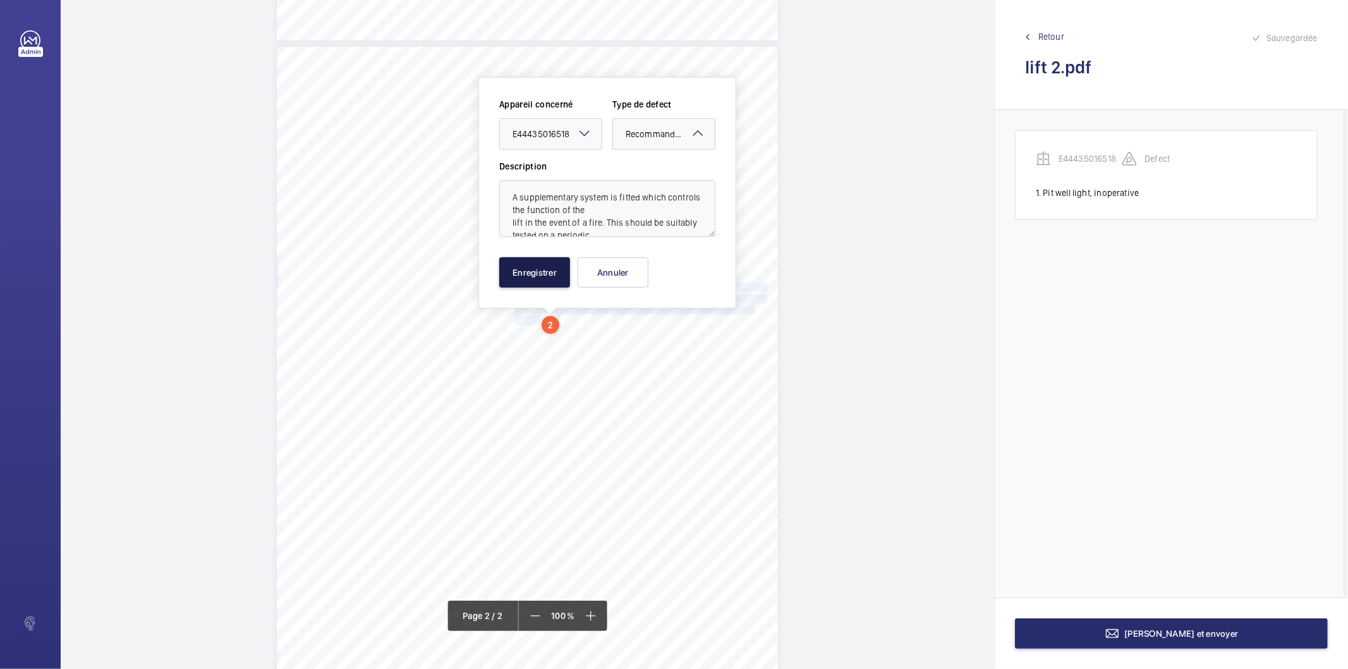
click at [535, 286] on button "Enregistrer" at bounding box center [534, 272] width 71 height 30
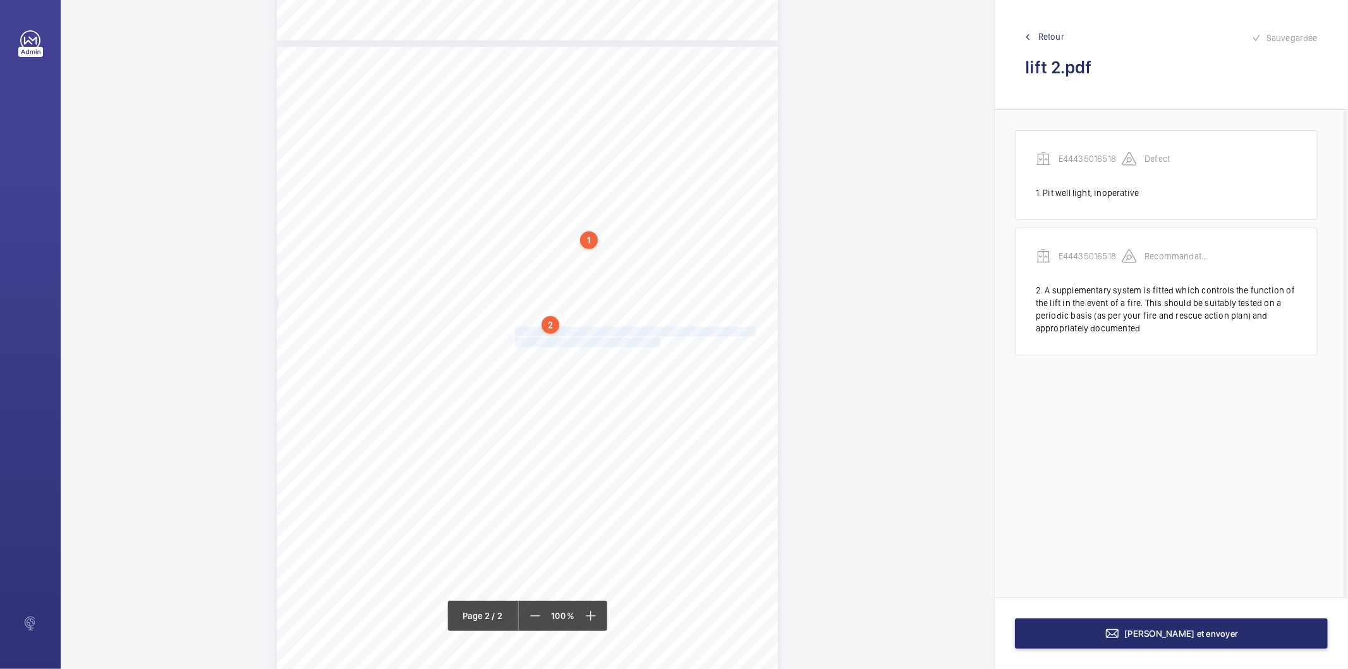
drag, startPoint x: 513, startPoint y: 331, endPoint x: 646, endPoint y: 343, distance: 133.3
click at [646, 343] on div "Lift Report Lifting Operations & Lifting Equipment Regulation 1998 Provision & …" at bounding box center [527, 401] width 501 height 709
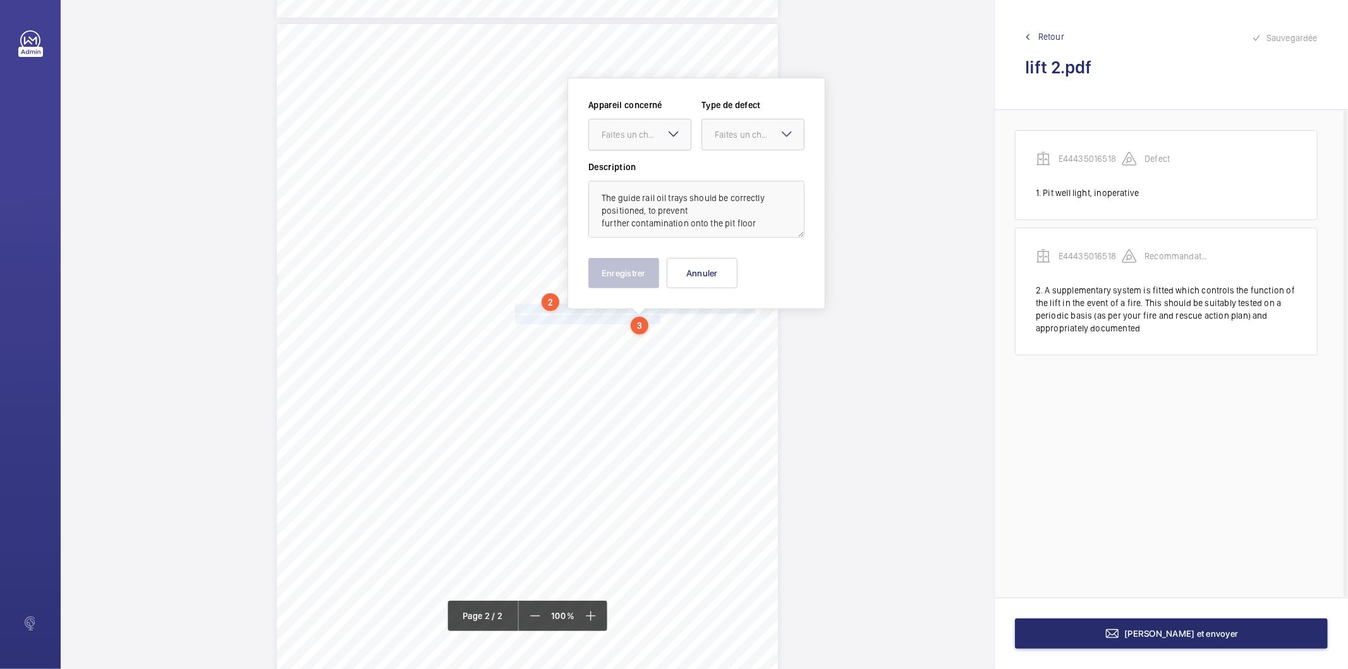
click at [645, 136] on div "Faites un choix" at bounding box center [646, 134] width 89 height 13
click at [643, 169] on span "E44435016518" at bounding box center [640, 173] width 76 height 13
click at [748, 130] on div "Faites un choix" at bounding box center [759, 134] width 89 height 13
click at [743, 267] on span "Recommandation" at bounding box center [753, 266] width 76 height 13
drag, startPoint x: 642, startPoint y: 281, endPoint x: 629, endPoint y: 286, distance: 13.9
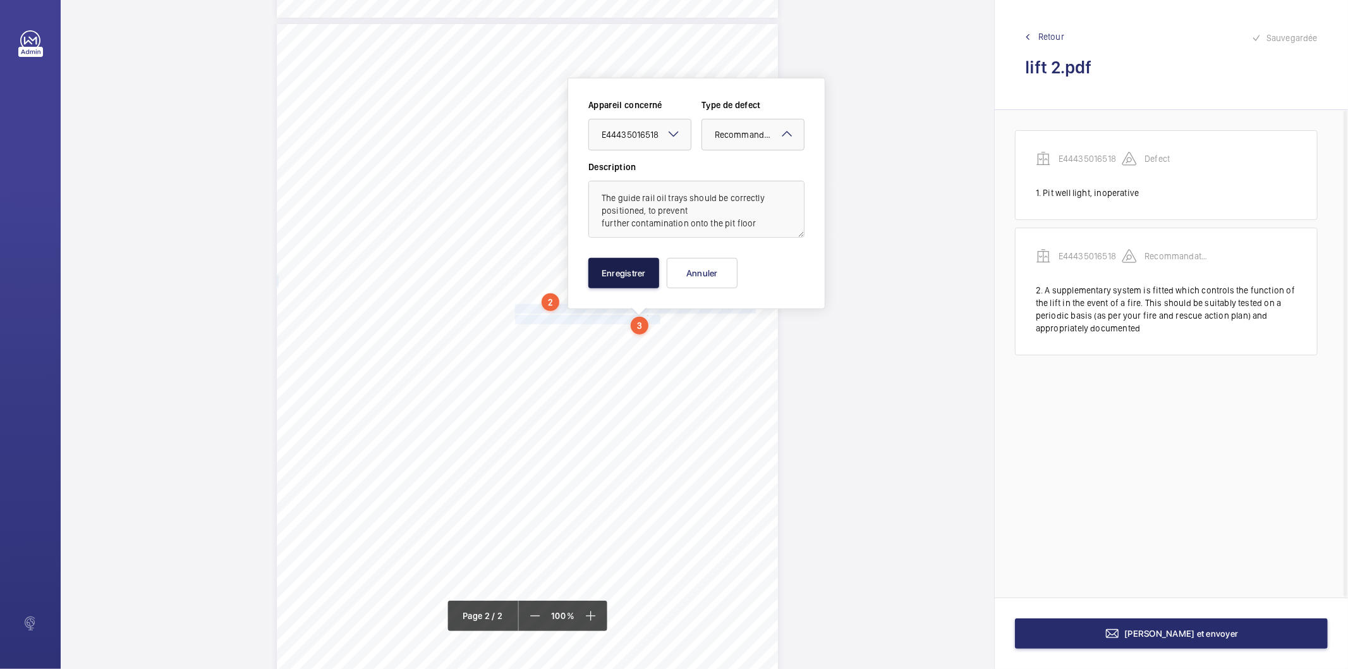
click at [641, 281] on button "Enregistrer" at bounding box center [623, 273] width 71 height 30
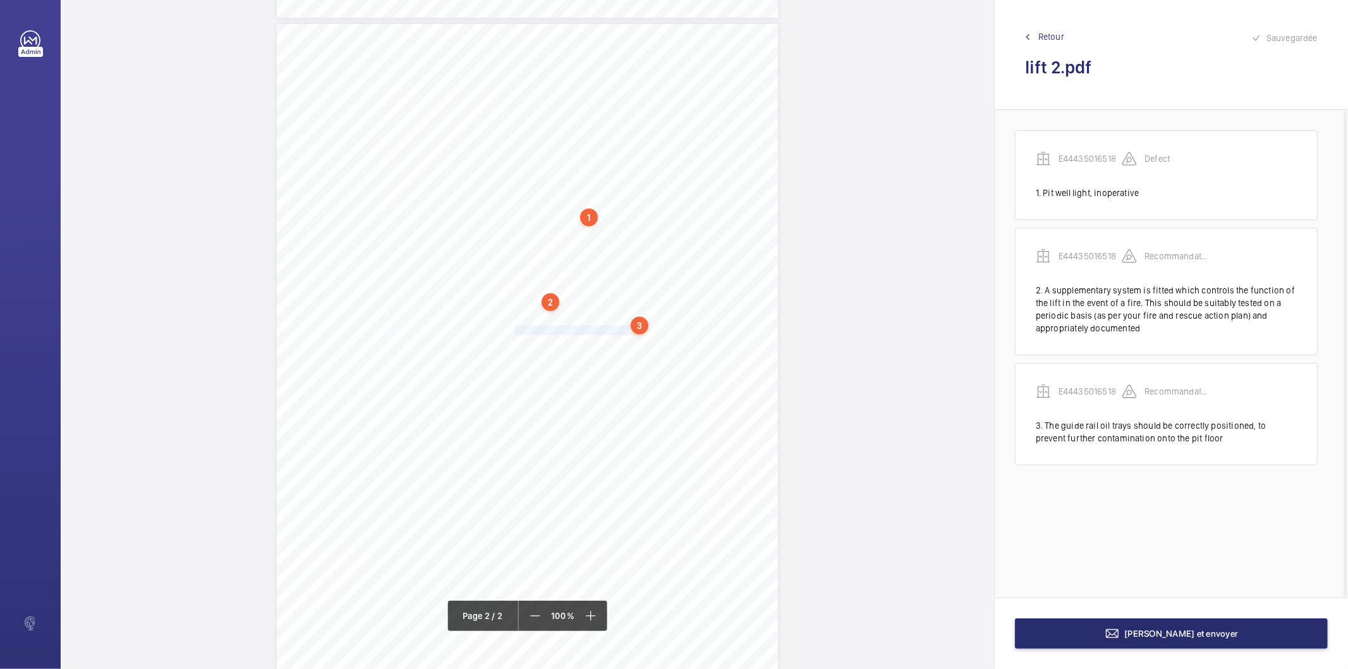
drag, startPoint x: 514, startPoint y: 329, endPoint x: 632, endPoint y: 331, distance: 118.2
click at [632, 331] on span "The car top oil pot should be refitted." at bounding box center [583, 330] width 137 height 8
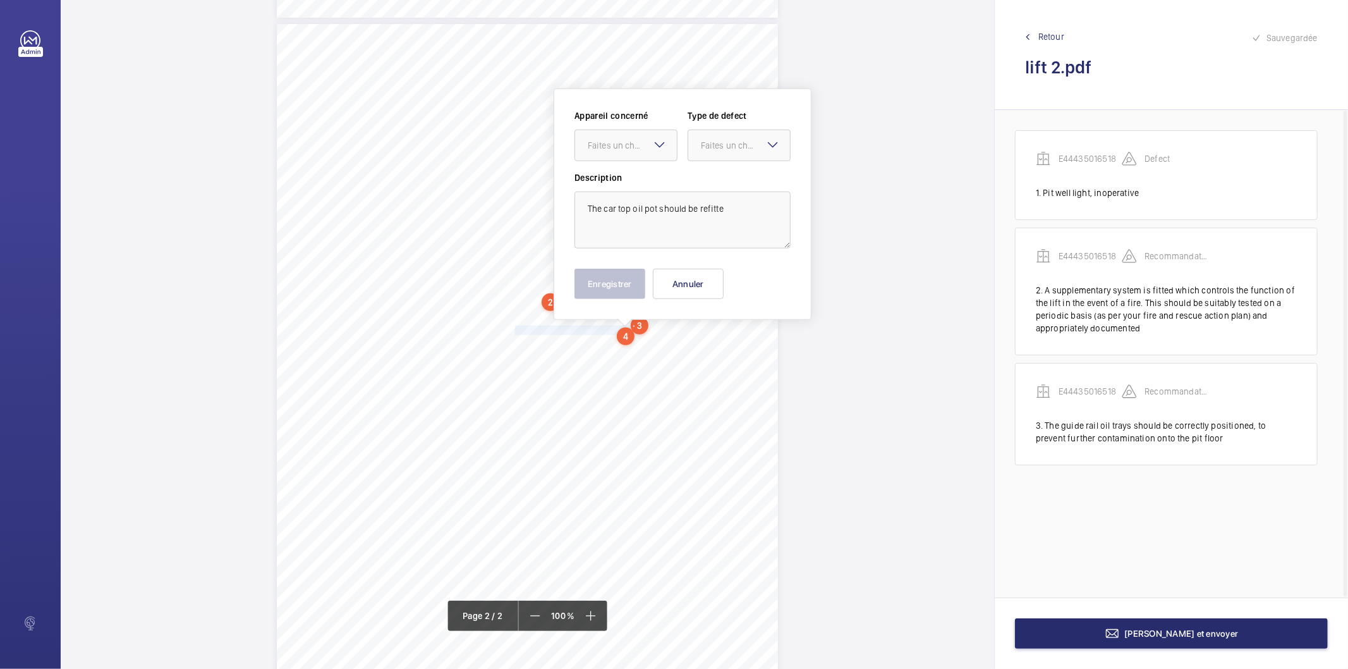
scroll to position [723, 0]
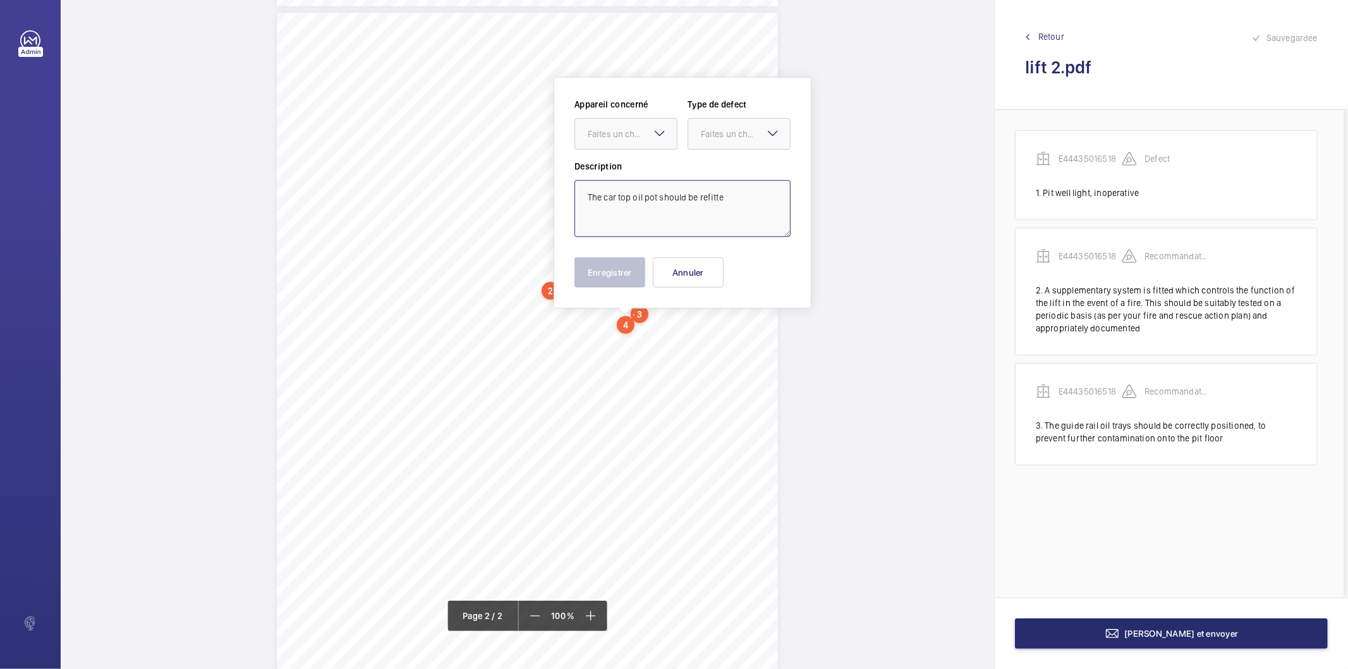
click at [734, 196] on textarea "The car top oil pot should be refitte" at bounding box center [682, 208] width 216 height 57
drag, startPoint x: 648, startPoint y: 137, endPoint x: 643, endPoint y: 148, distance: 12.4
click at [643, 140] on div "Faites un choix" at bounding box center [626, 134] width 102 height 13
click at [635, 173] on span "E44435016518" at bounding box center [626, 172] width 76 height 13
click at [709, 131] on div "Faites un choix" at bounding box center [745, 134] width 89 height 13
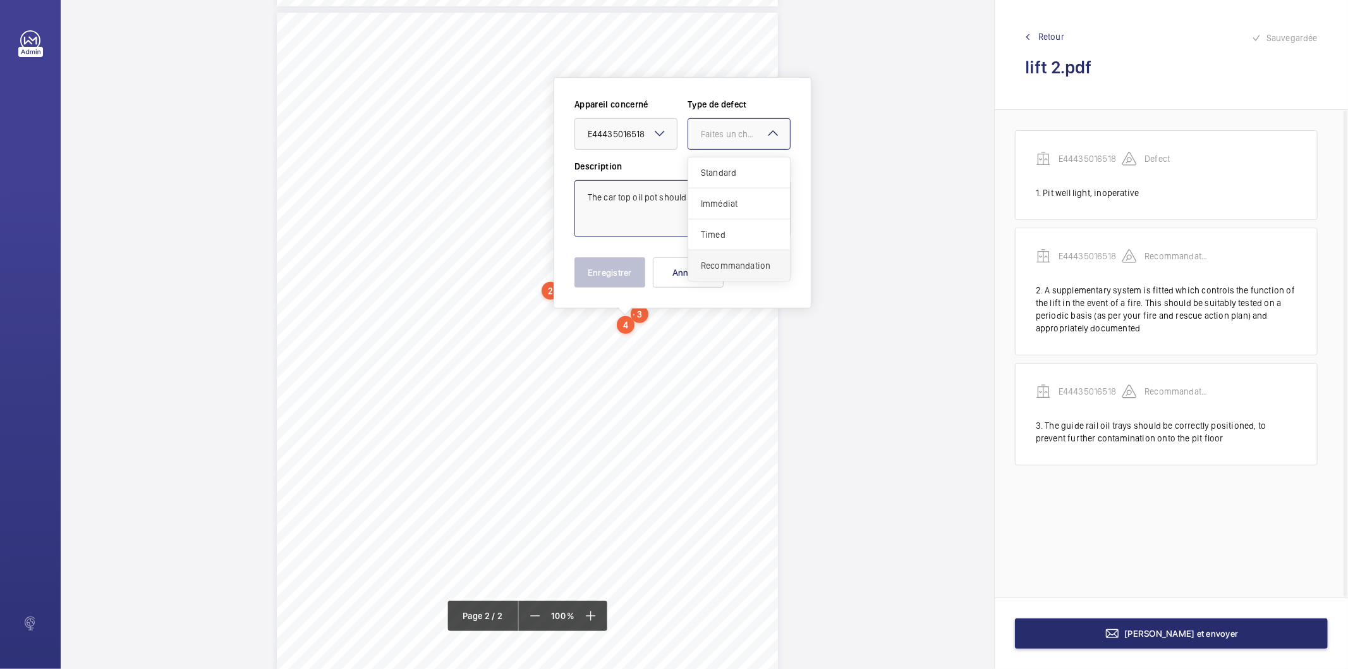
drag, startPoint x: 710, startPoint y: 262, endPoint x: 702, endPoint y: 263, distance: 8.2
click at [709, 263] on span "Recommandation" at bounding box center [739, 265] width 76 height 13
type textarea "The car top oil pot should be refitted"
click at [605, 280] on button "Enregistrer" at bounding box center [609, 272] width 71 height 30
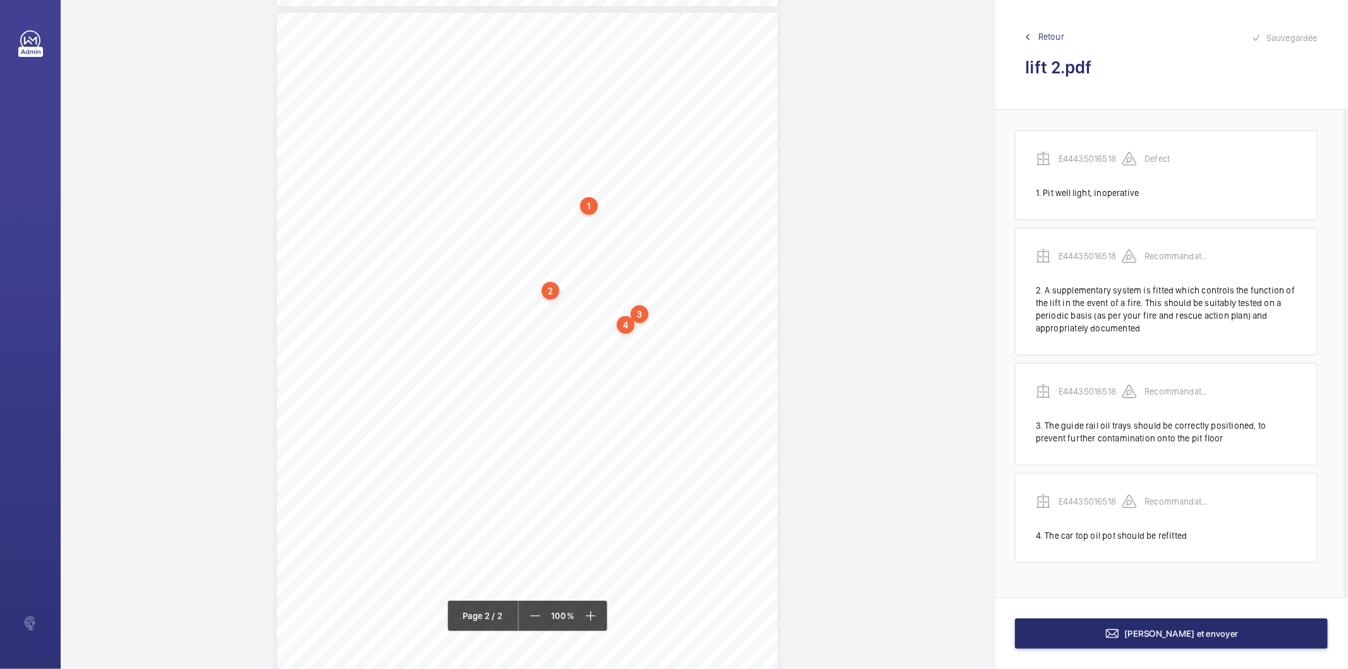
click at [629, 324] on div "4" at bounding box center [626, 325] width 18 height 18
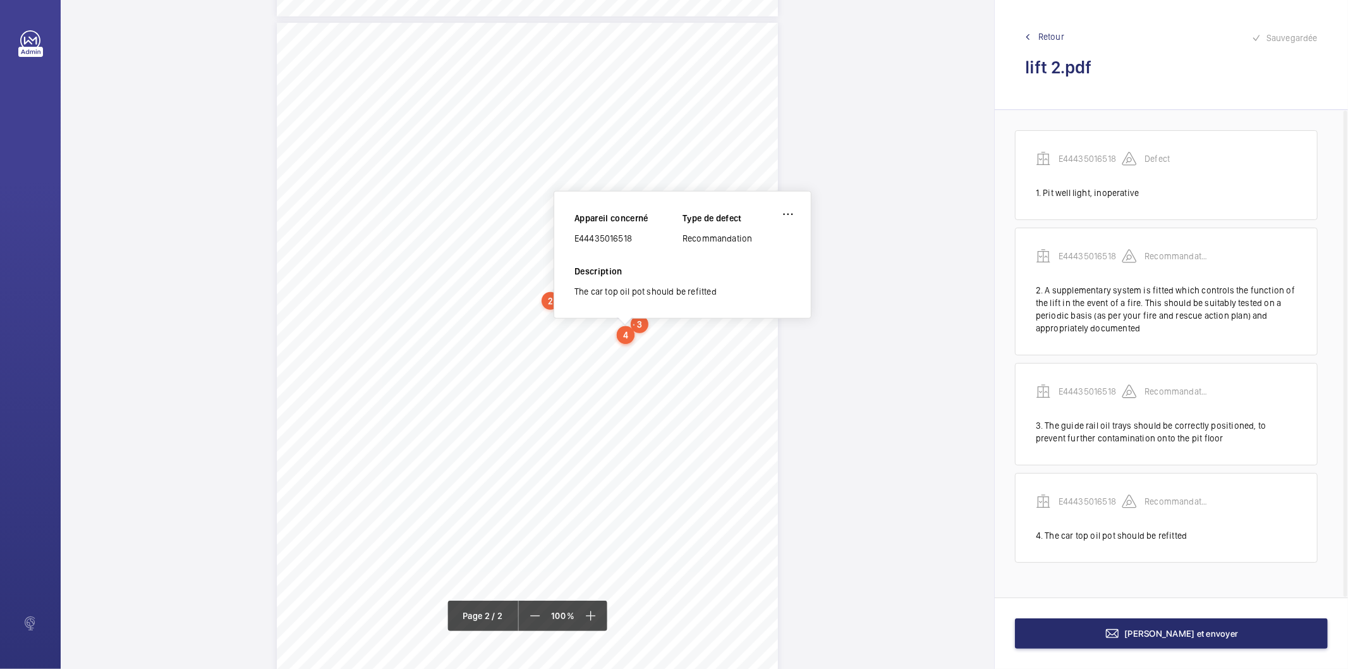
click at [624, 233] on div "E44435016518" at bounding box center [628, 238] width 108 height 13
copy div "E44435016518"
click at [1053, 639] on button "Terminer et envoyer" at bounding box center [1171, 633] width 313 height 30
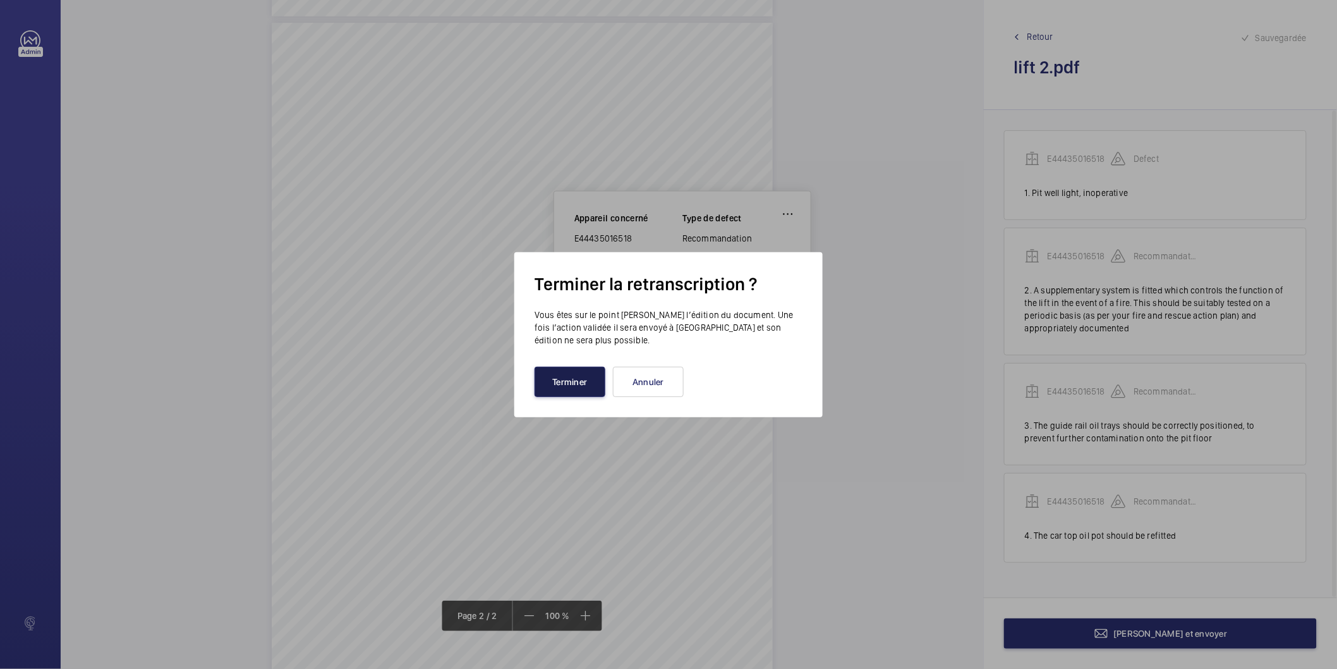
click at [585, 381] on button "Terminer" at bounding box center [570, 382] width 71 height 30
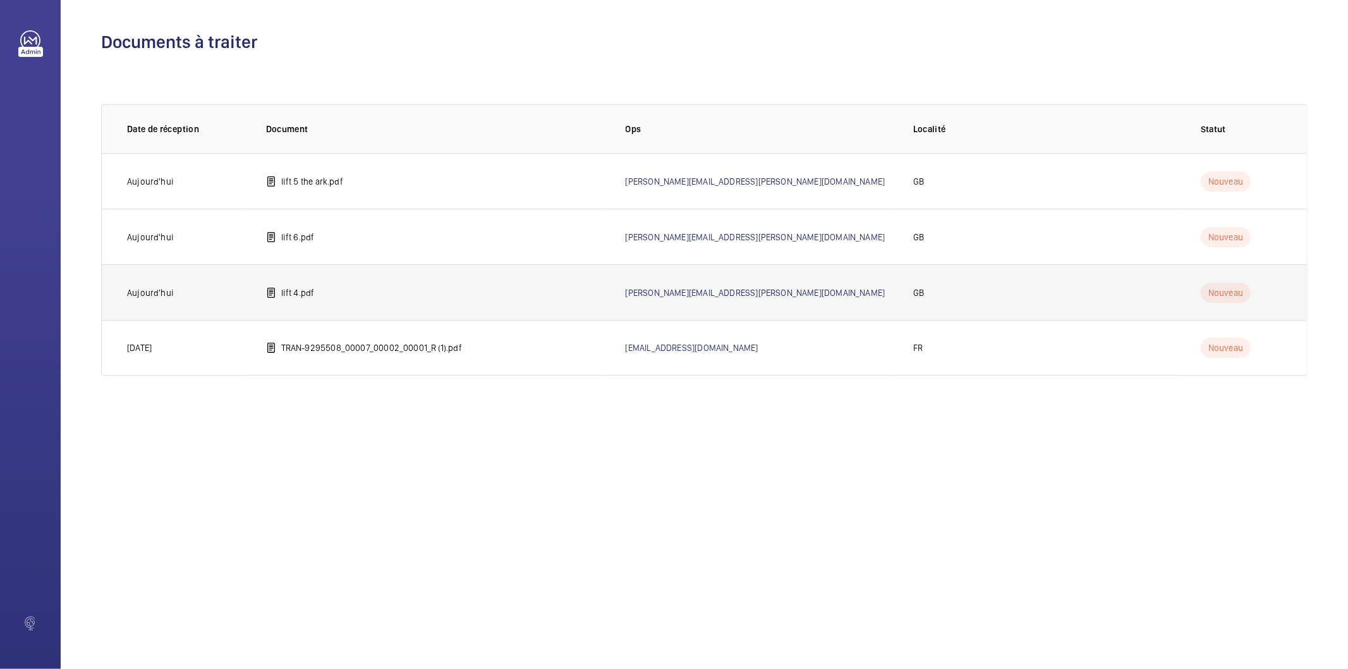
click at [283, 296] on p "lift 4.pdf" at bounding box center [297, 292] width 33 height 13
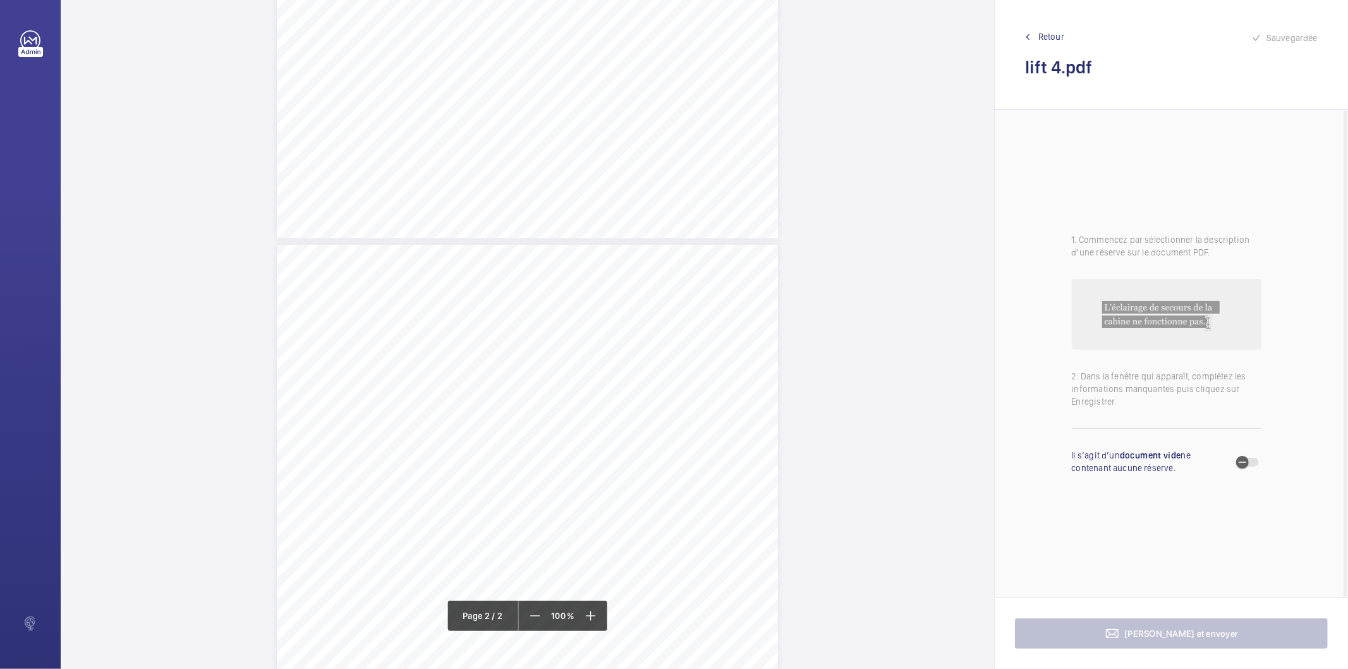
scroll to position [801, 0]
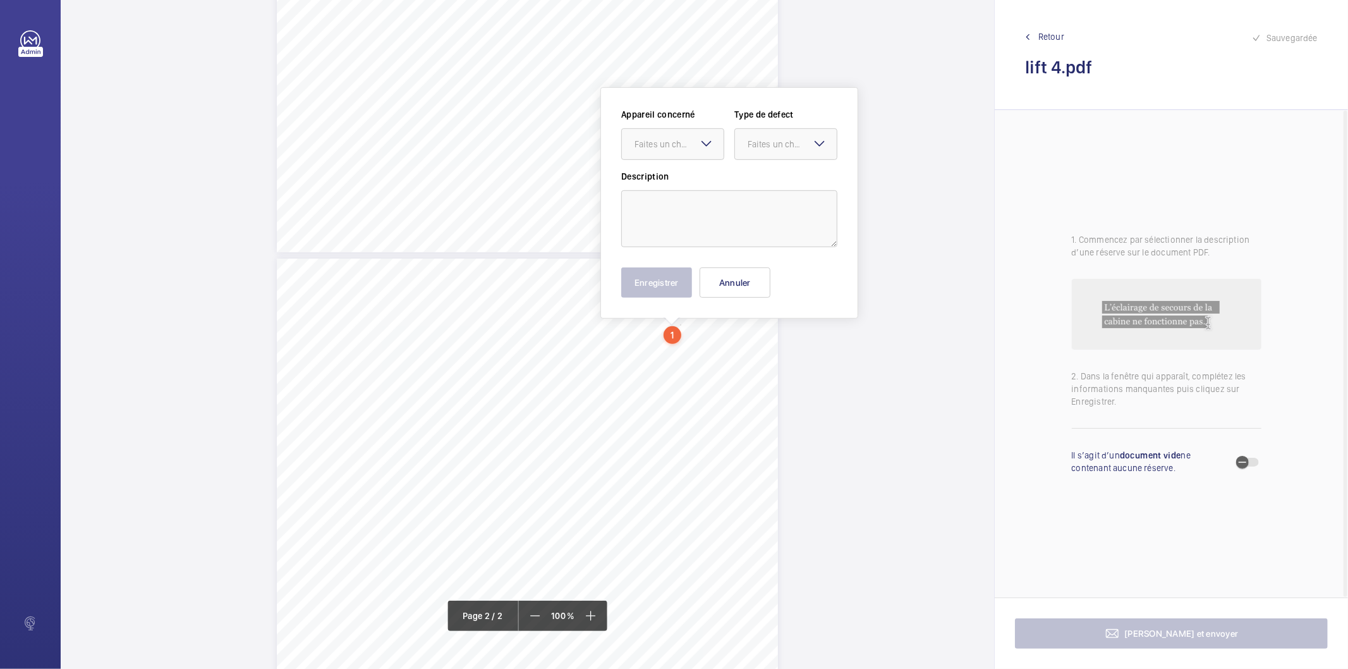
scroll to position [487, 0]
click at [695, 131] on div "Faites un choix" at bounding box center [679, 134] width 89 height 13
click at [1260, 465] on div at bounding box center [1248, 462] width 25 height 9
click at [1255, 463] on span "button" at bounding box center [1247, 462] width 23 height 9
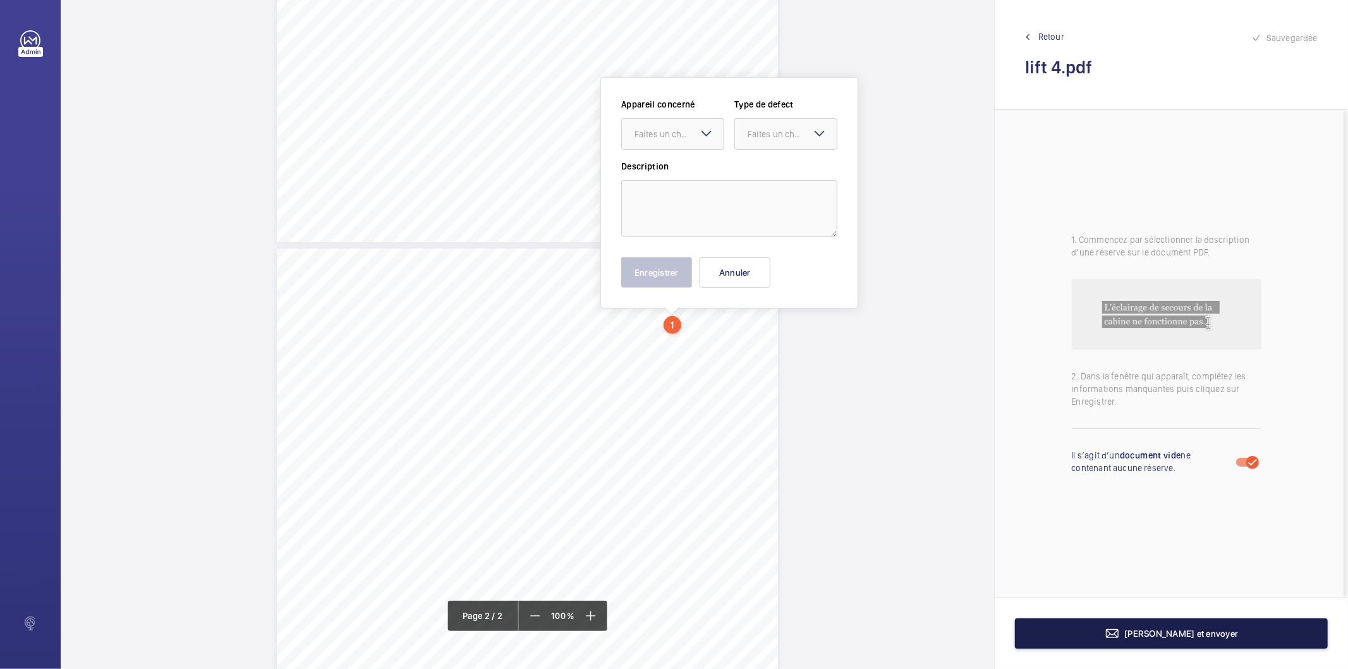
click at [1146, 642] on button "Terminer et envoyer" at bounding box center [1171, 633] width 313 height 30
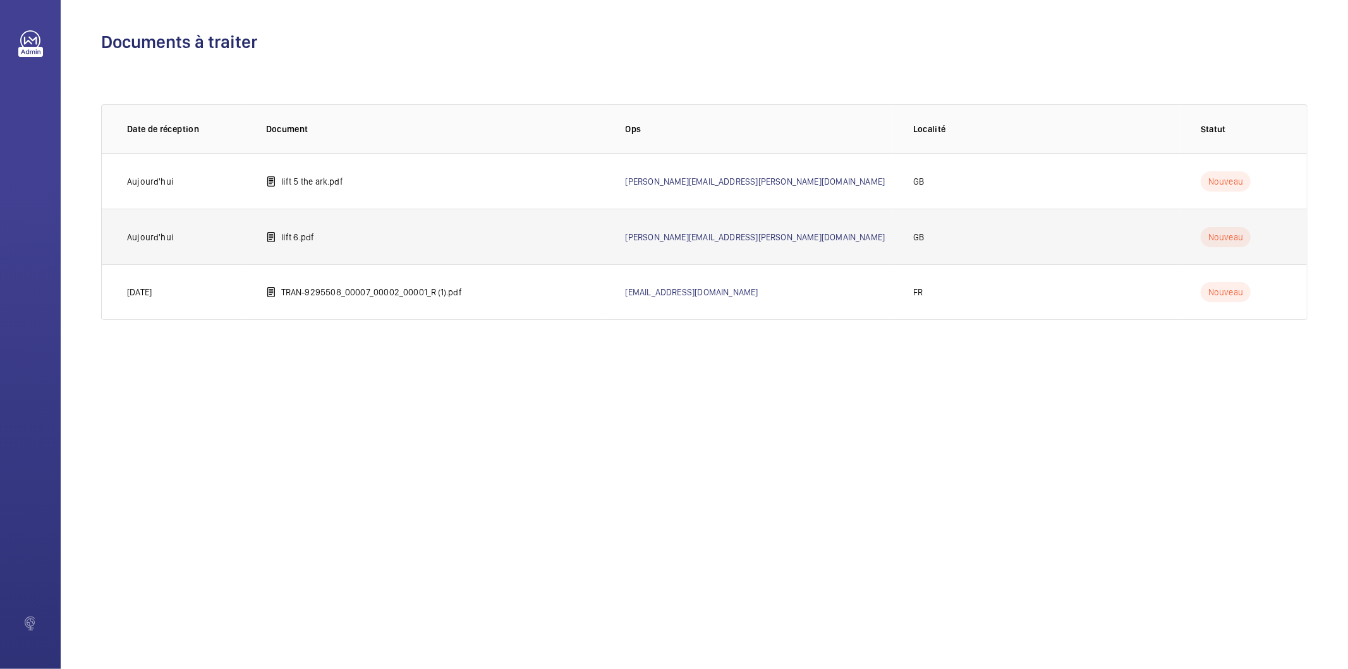
click at [298, 242] on p "lift 6.pdf" at bounding box center [297, 237] width 33 height 13
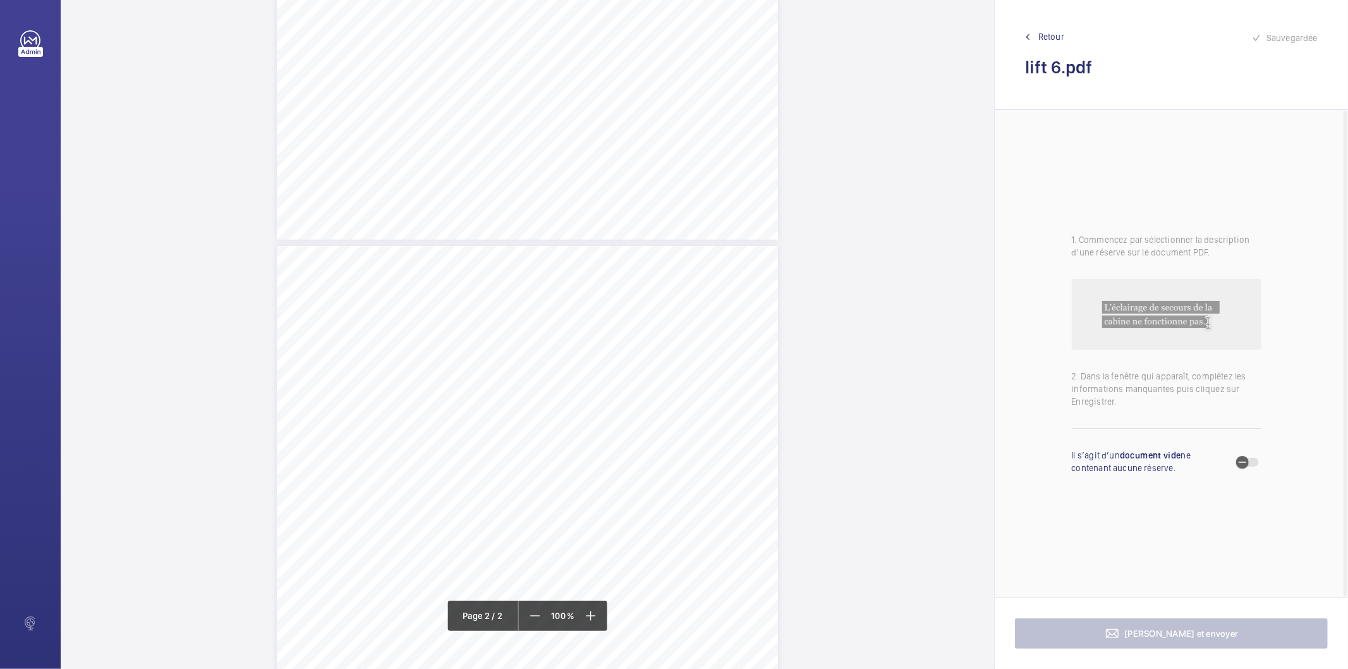
scroll to position [491, 0]
click at [513, 433] on div "Lift Report Lifting Operations & Lifting Equipment Regulation 1998 Provision & …" at bounding box center [527, 599] width 501 height 709
click at [577, 282] on button "Annuler" at bounding box center [568, 273] width 71 height 30
drag, startPoint x: 513, startPoint y: 319, endPoint x: 643, endPoint y: 319, distance: 129.6
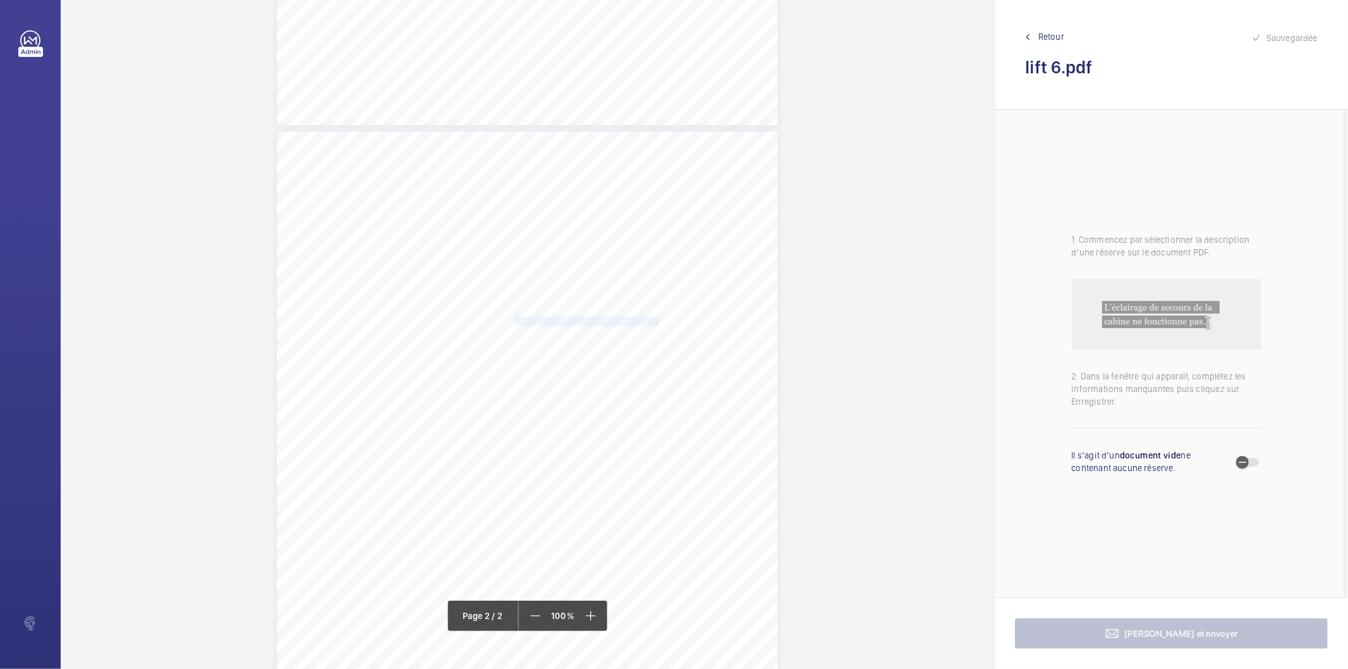
click at [643, 319] on span "In car floor position display, inoperative." at bounding box center [588, 321] width 147 height 8
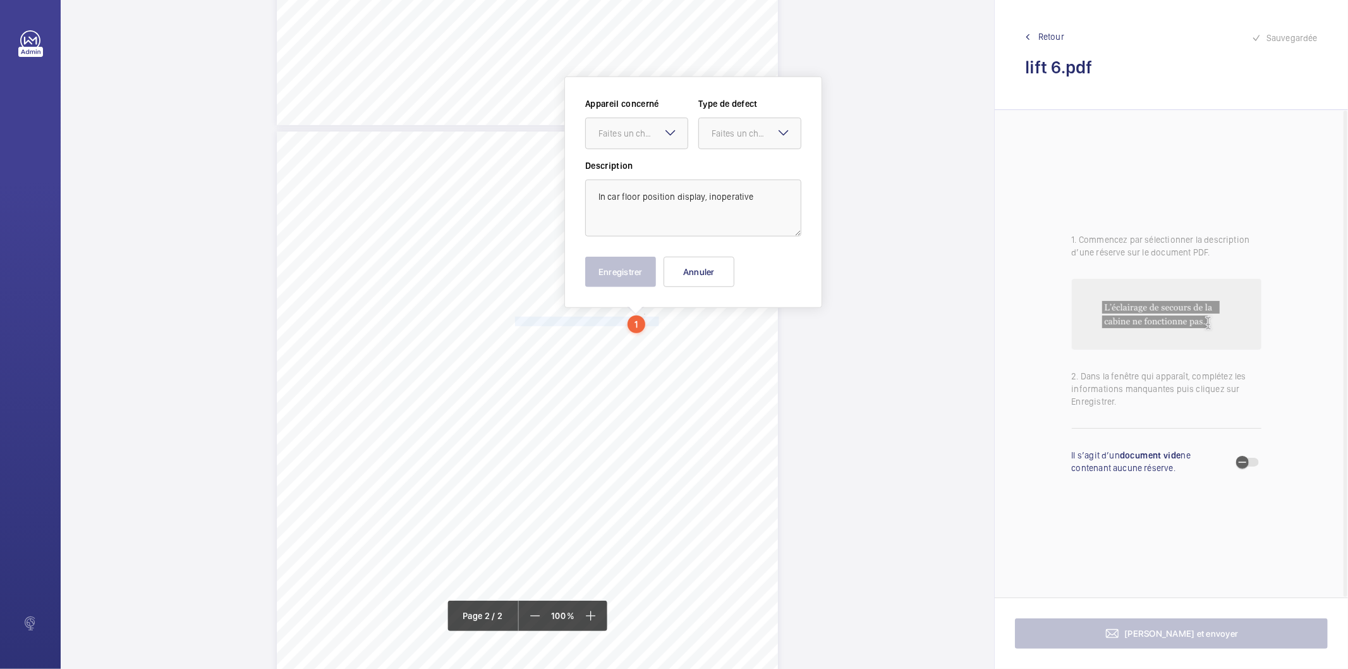
scroll to position [604, 0]
click at [626, 130] on div "Faites un choix" at bounding box center [642, 134] width 89 height 13
click at [614, 167] on span "E44435016520" at bounding box center [636, 172] width 76 height 13
click at [731, 133] on div "Faites un choix" at bounding box center [756, 134] width 89 height 13
click at [736, 174] on span "Standard" at bounding box center [750, 172] width 76 height 13
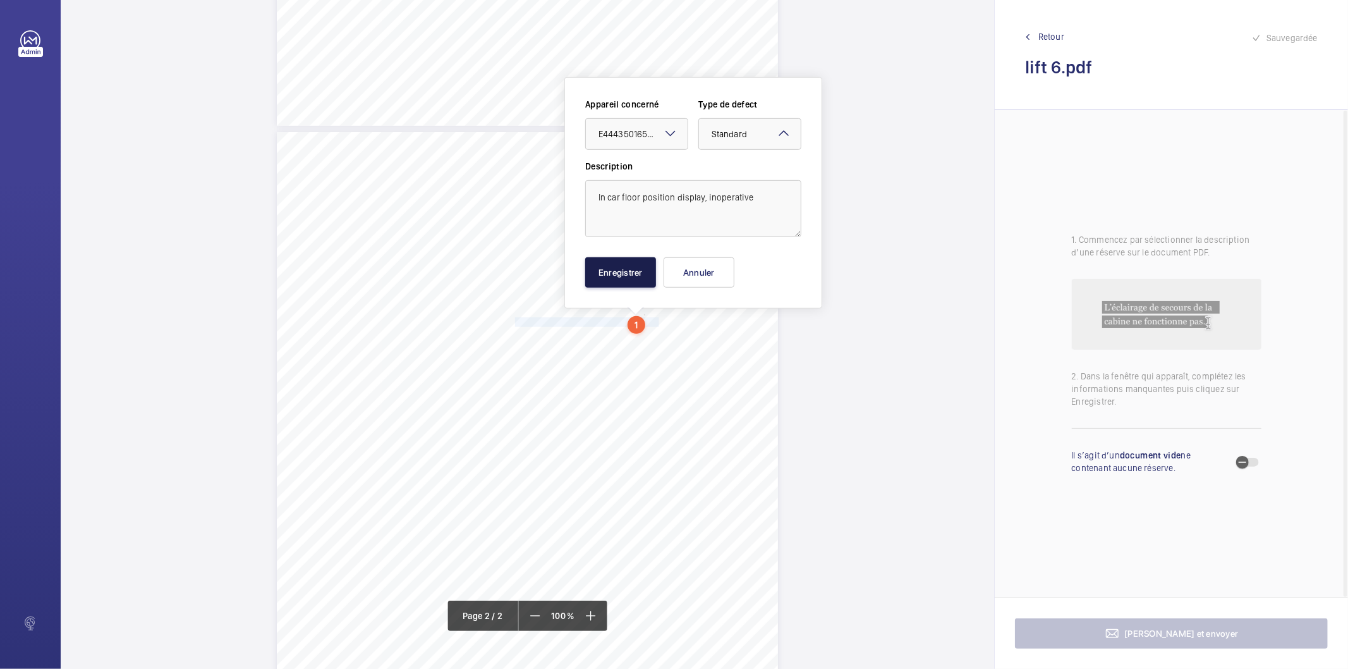
click at [620, 274] on button "Enregistrer" at bounding box center [620, 272] width 71 height 30
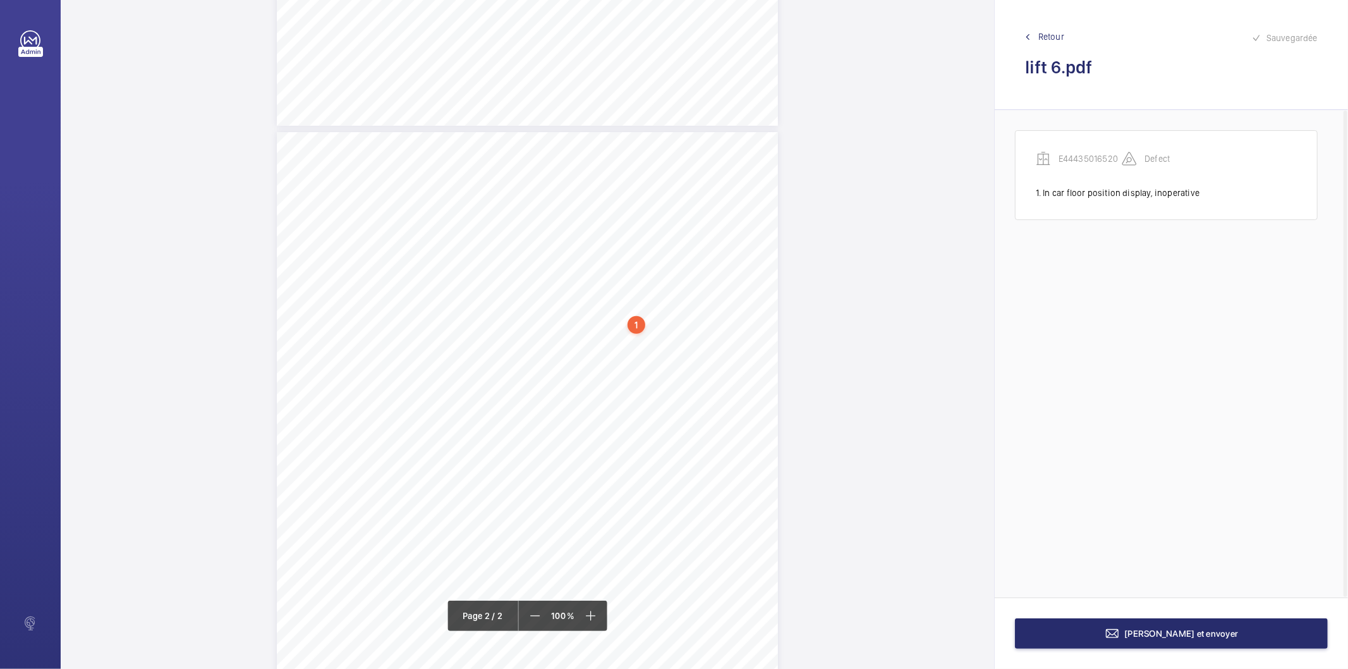
click at [640, 325] on div "1" at bounding box center [637, 325] width 18 height 18
click at [626, 238] on div "E44435016520" at bounding box center [639, 237] width 108 height 13
copy div "E44435016520"
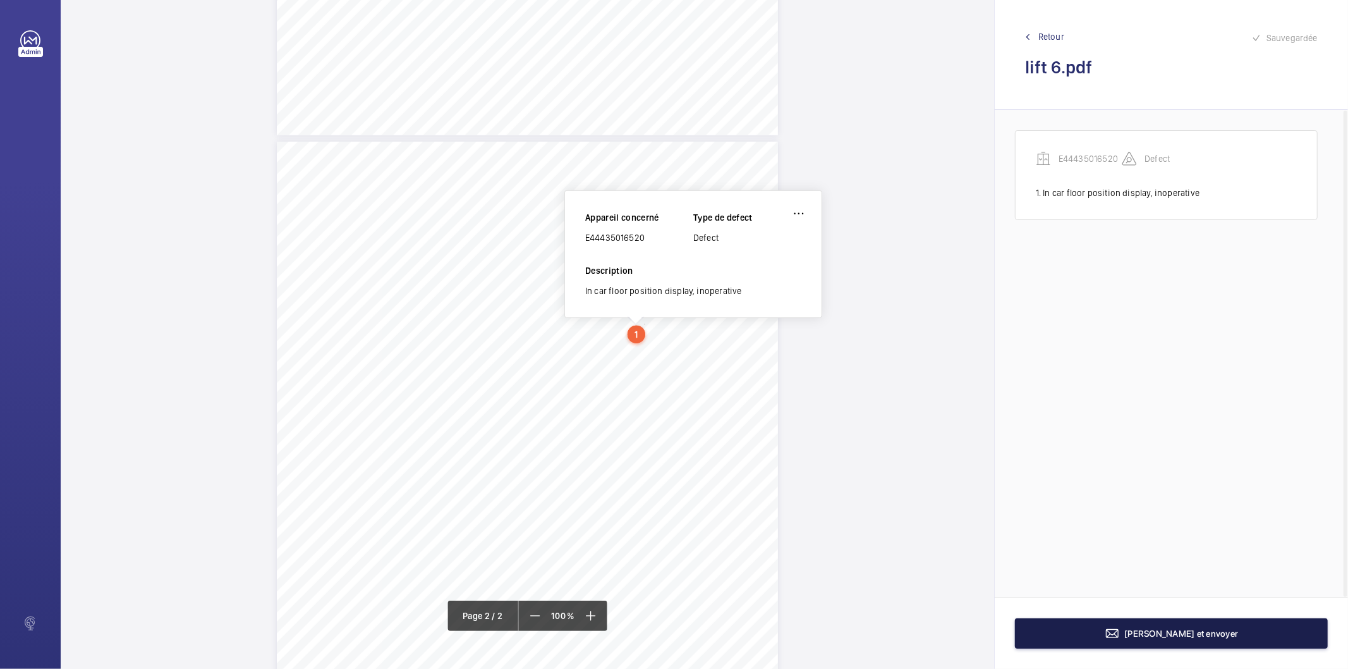
click at [1088, 640] on button "Terminer et envoyer" at bounding box center [1171, 633] width 313 height 30
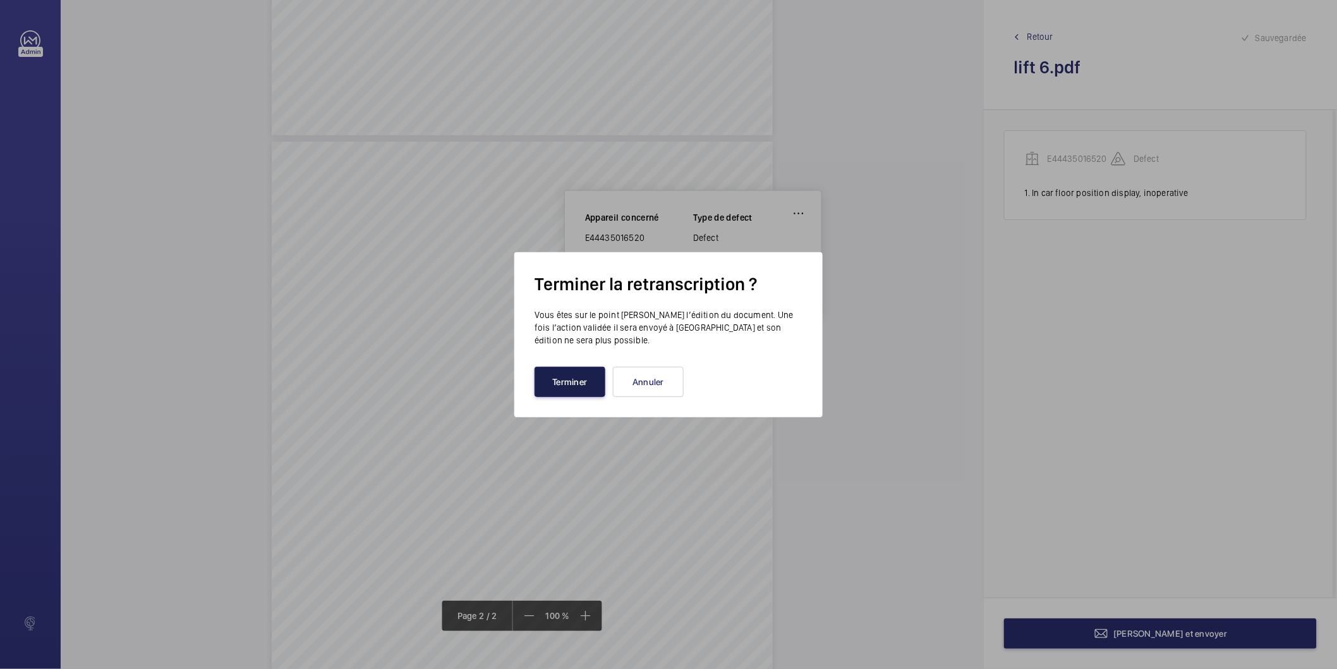
click at [582, 368] on button "Terminer" at bounding box center [570, 382] width 71 height 30
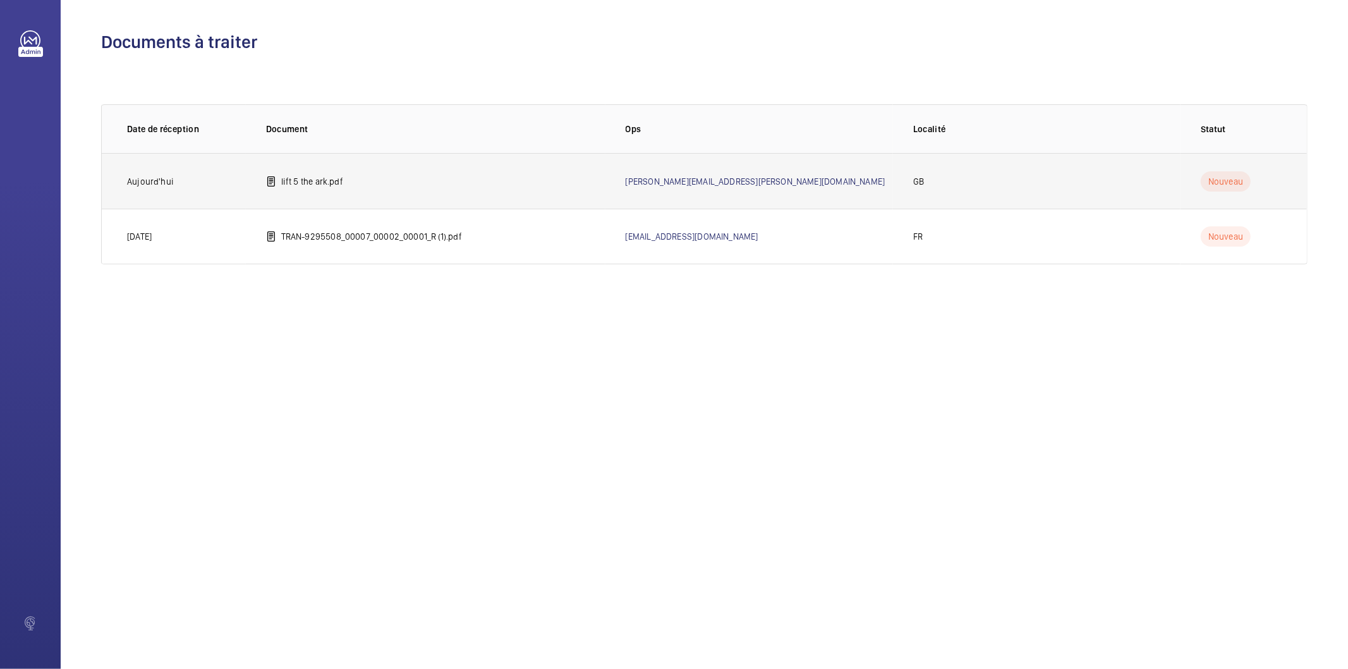
click at [294, 178] on p "lift 5 the ark.pdf" at bounding box center [312, 181] width 62 height 13
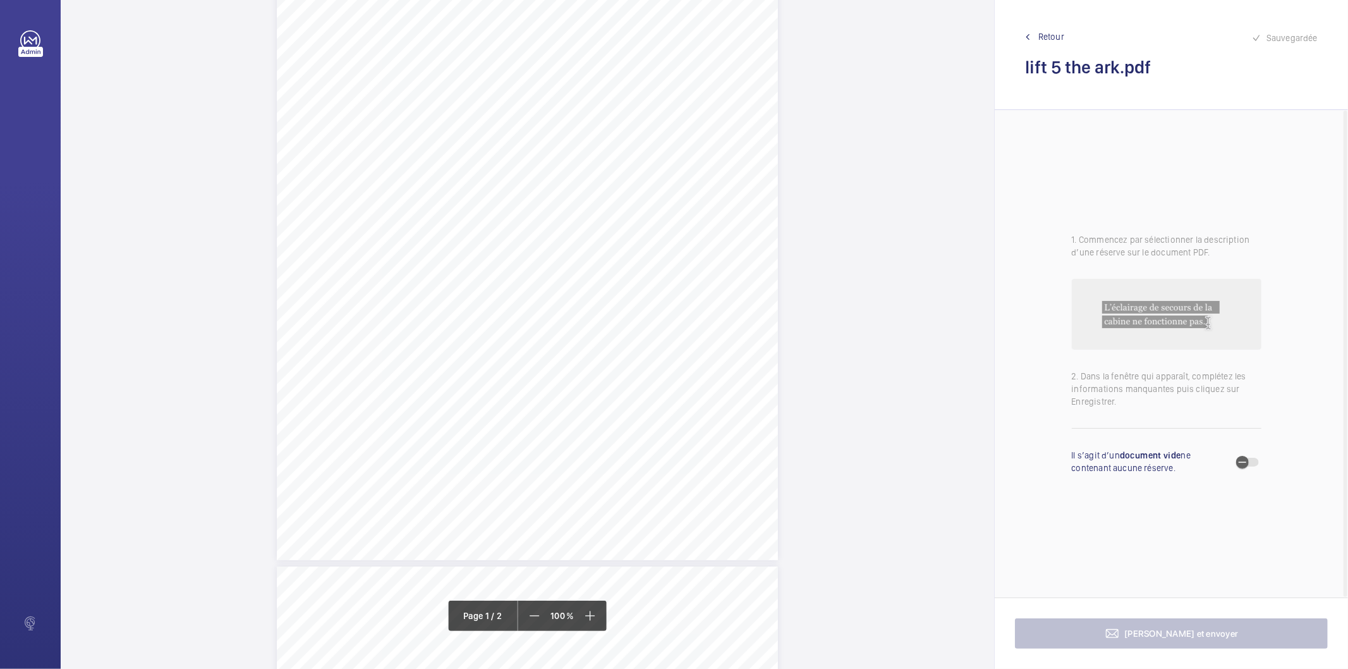
click at [602, 267] on div "Lift Report Lifting Operations & Lifting Equipment Regulation 1998 Provision & …" at bounding box center [527, 205] width 501 height 709
click at [632, 142] on div at bounding box center [596, 134] width 102 height 30
click at [1246, 458] on span "button" at bounding box center [1242, 462] width 13 height 13
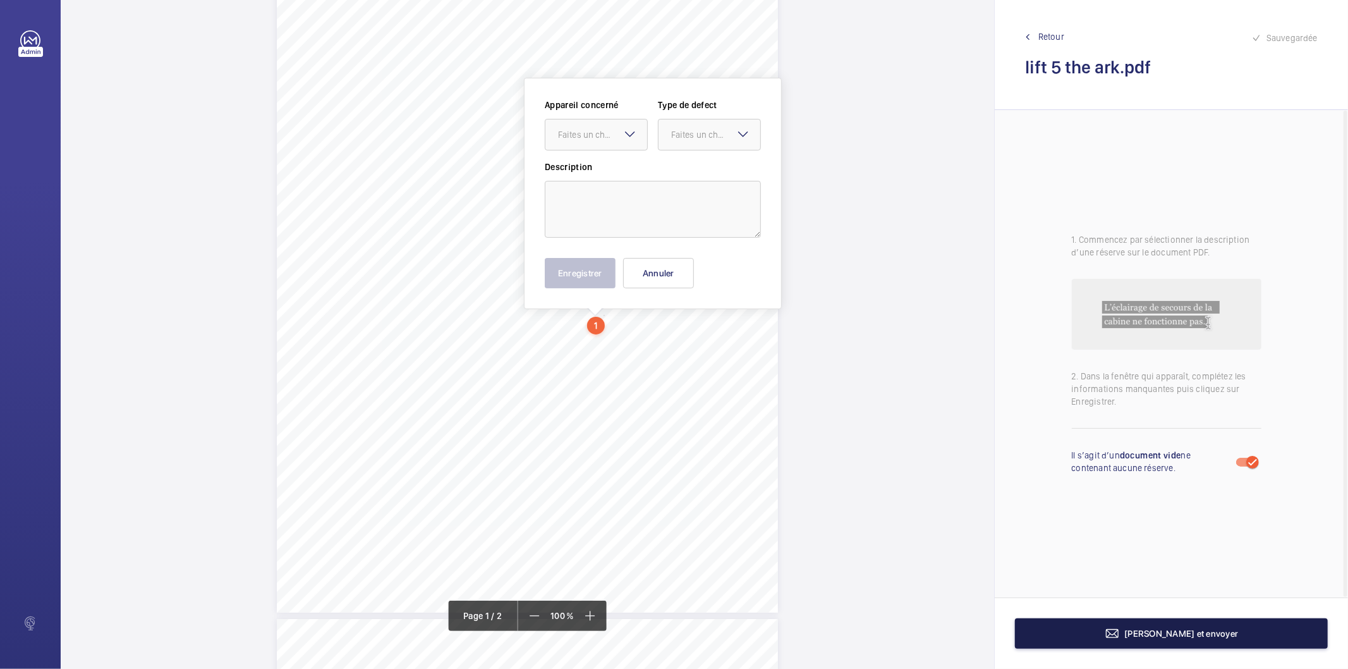
click at [1186, 640] on button "Terminer et envoyer" at bounding box center [1171, 633] width 313 height 30
